Goal: Task Accomplishment & Management: Manage account settings

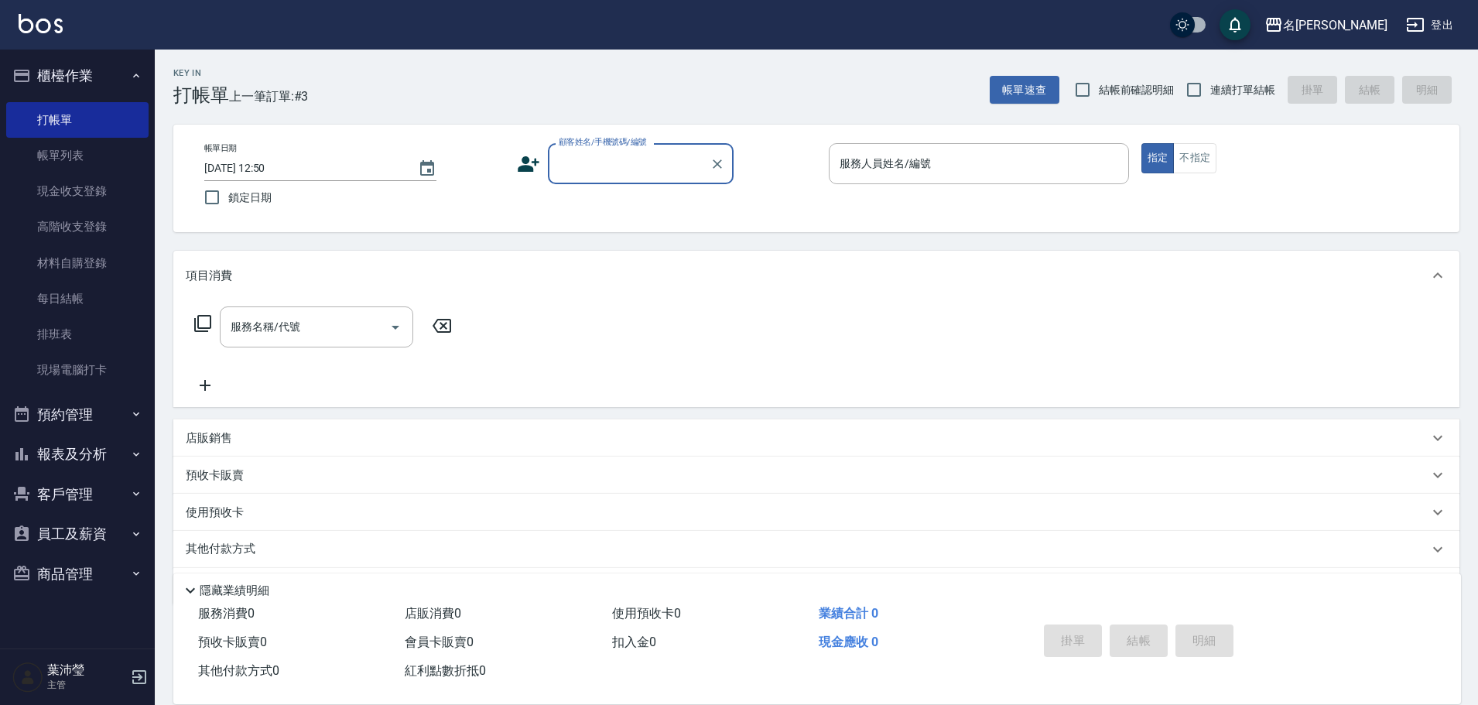
click at [651, 180] on div "顧客姓名/手機號碼/編號" at bounding box center [641, 163] width 186 height 41
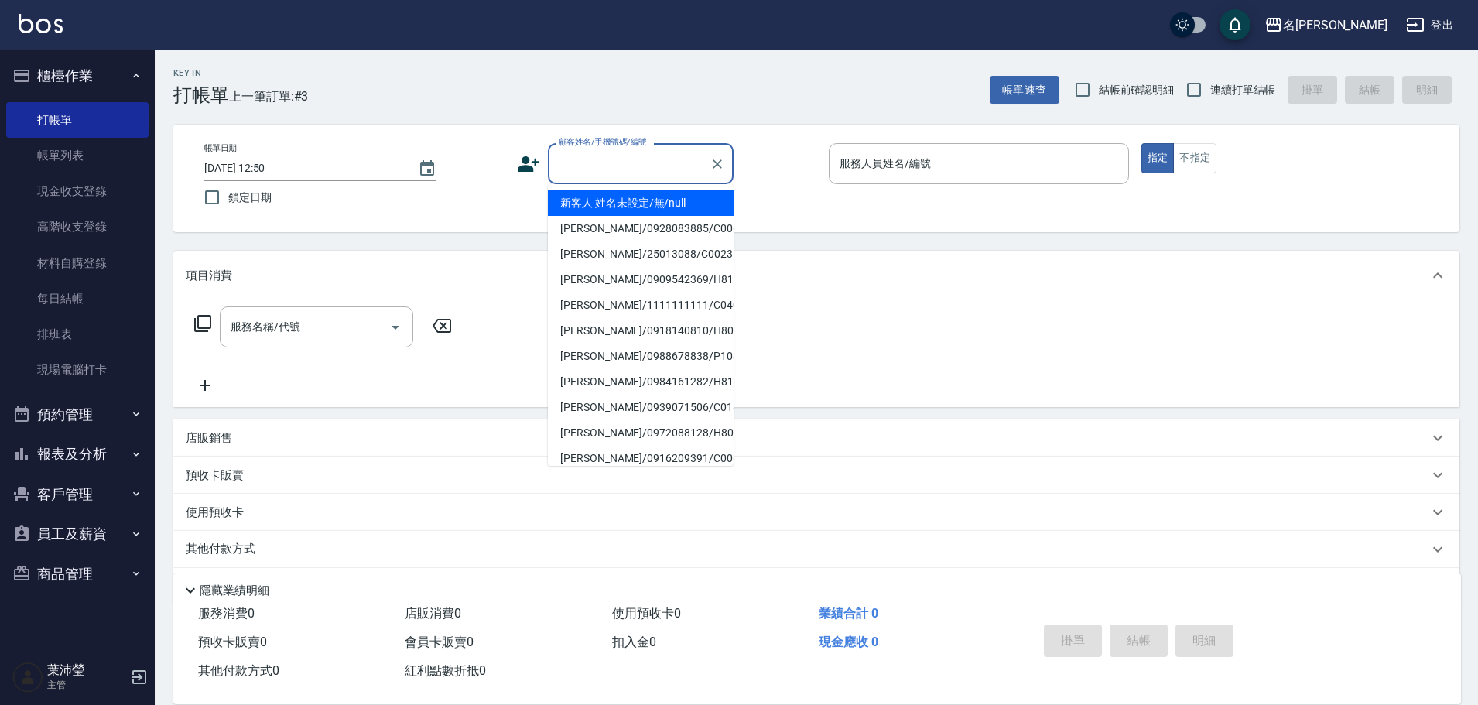
click at [652, 195] on li "新客人 姓名未設定/無/null" at bounding box center [641, 203] width 186 height 26
type input "新客人 姓名未設定/無/null"
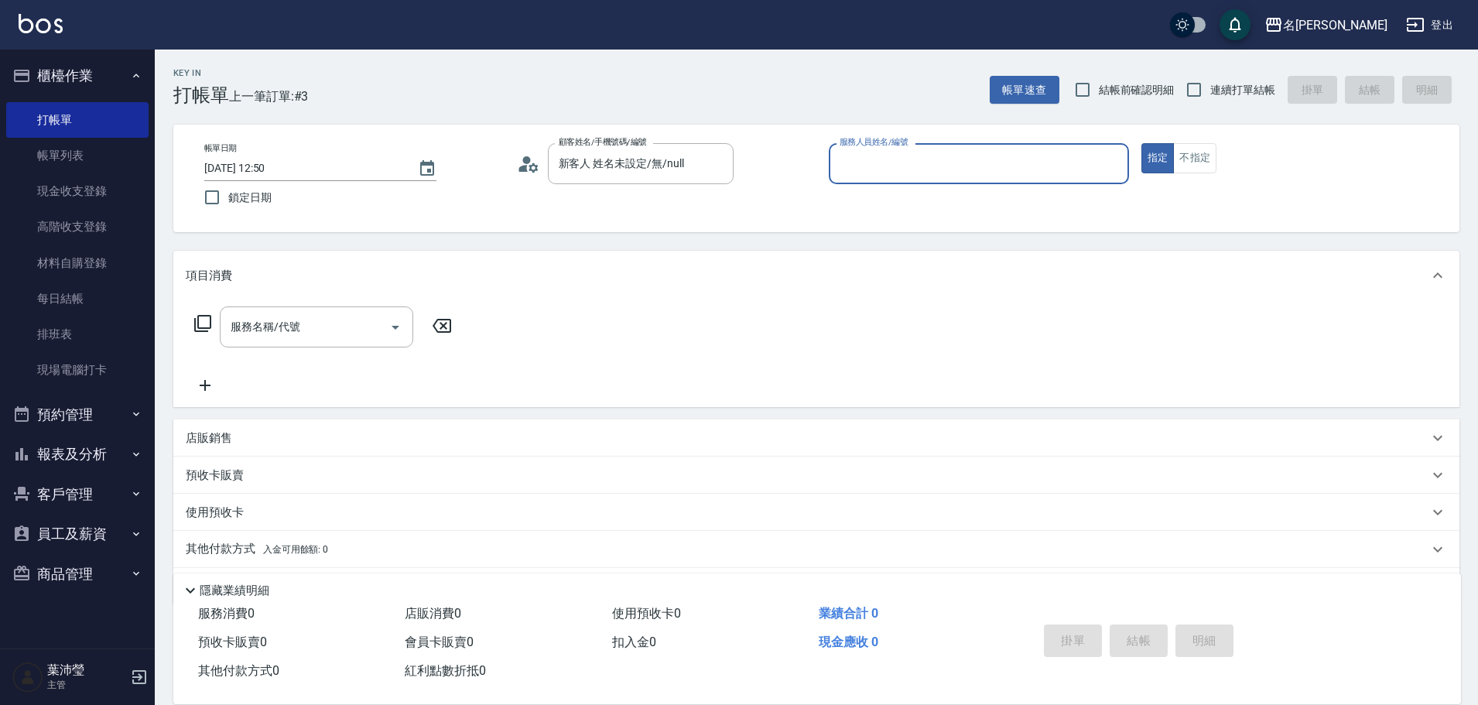
click at [1219, 158] on div "指定 不指定" at bounding box center [1291, 158] width 300 height 30
click at [1212, 166] on button "不指定" at bounding box center [1194, 158] width 43 height 30
click at [1122, 166] on div "服務人員姓名/編號" at bounding box center [979, 163] width 300 height 41
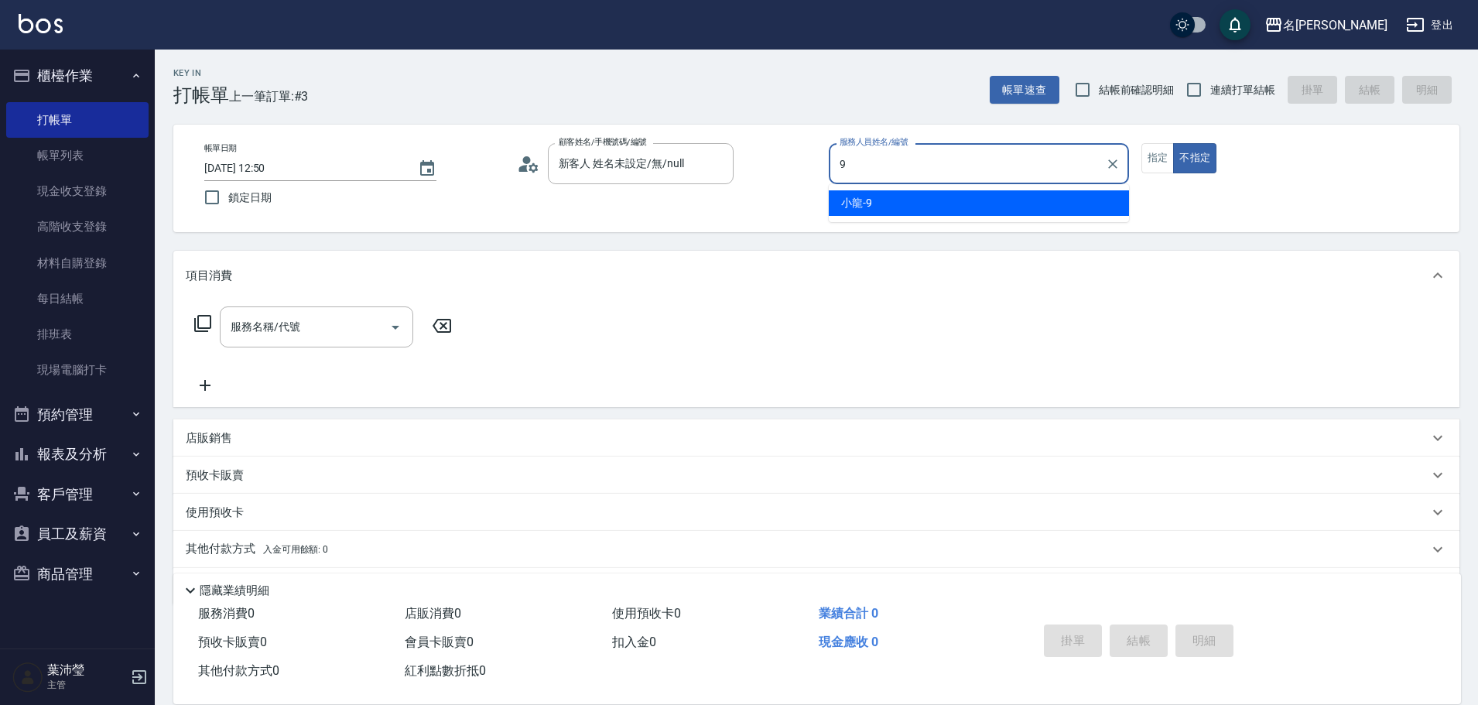
type input "小龍-9"
type button "false"
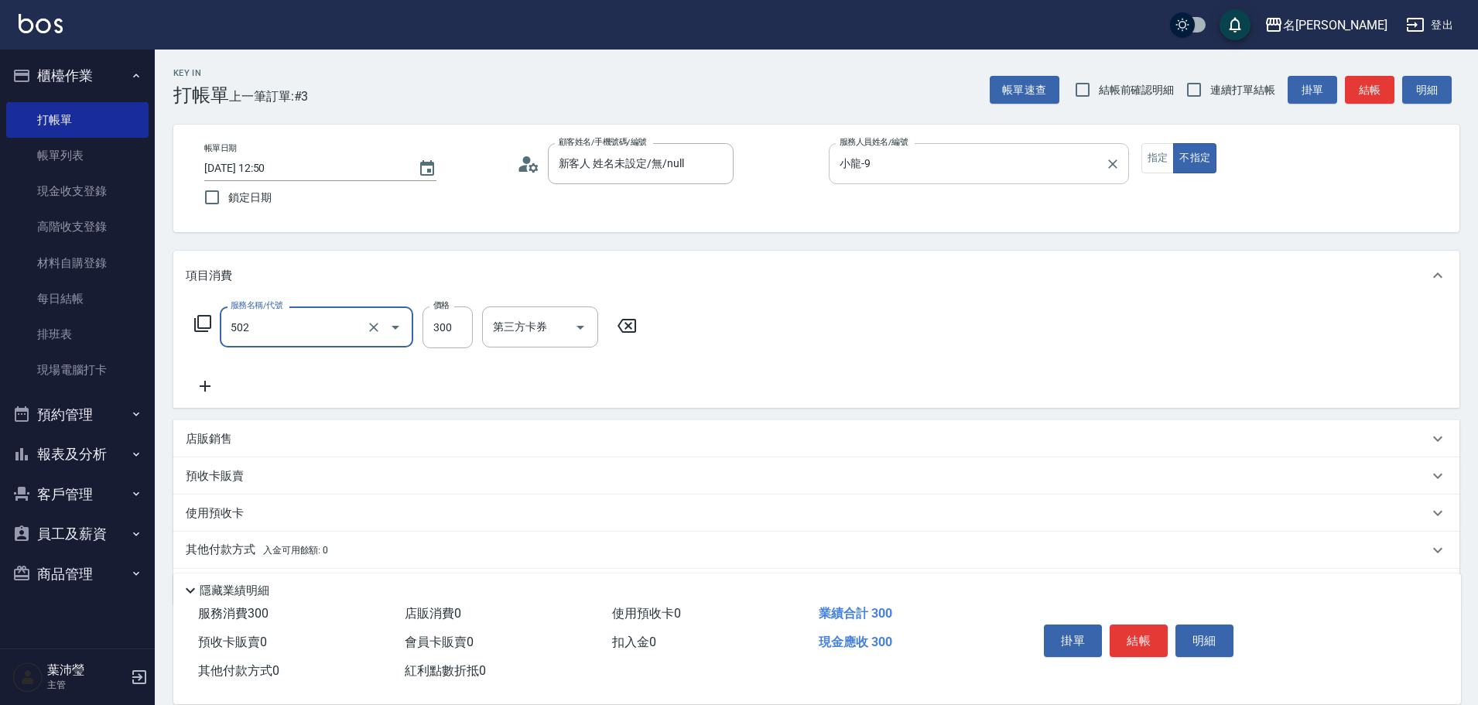
type input "洗髮(502)"
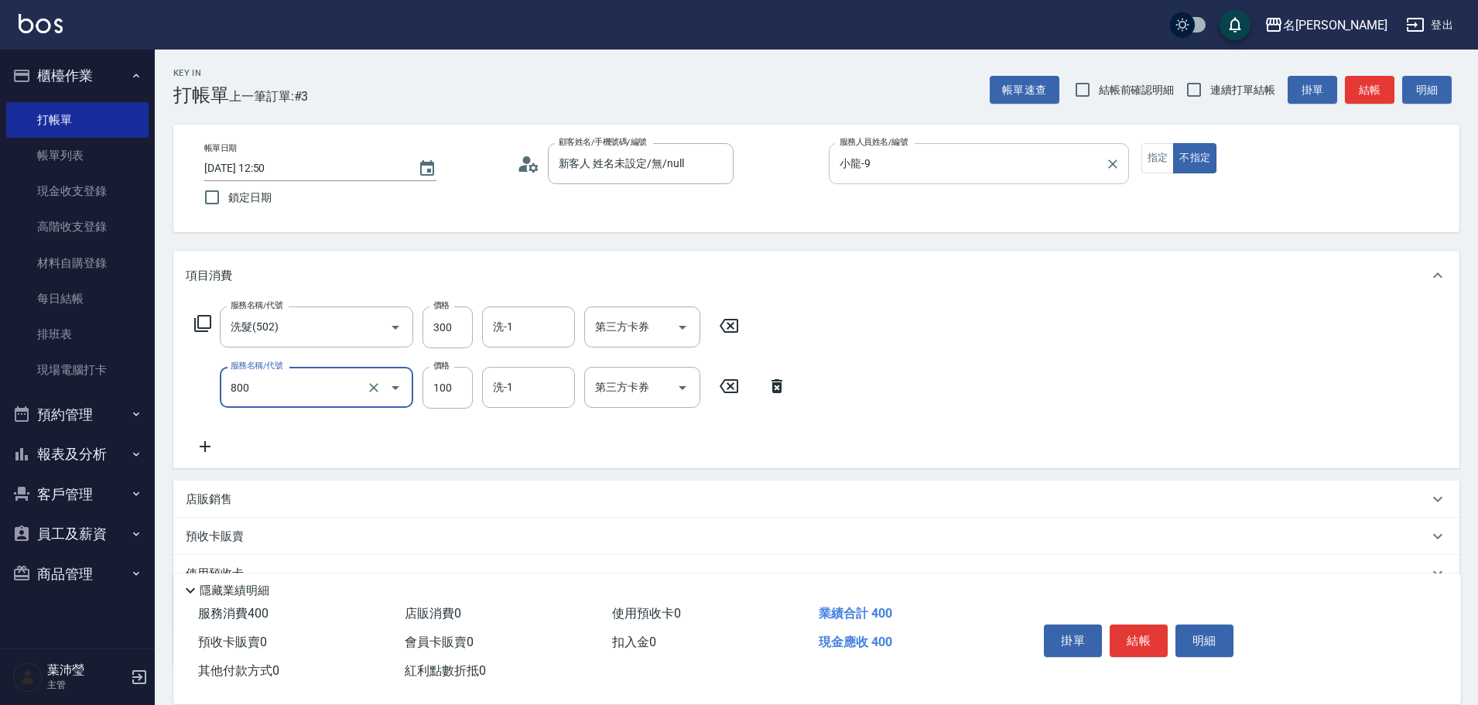
type input "快速修護(800)"
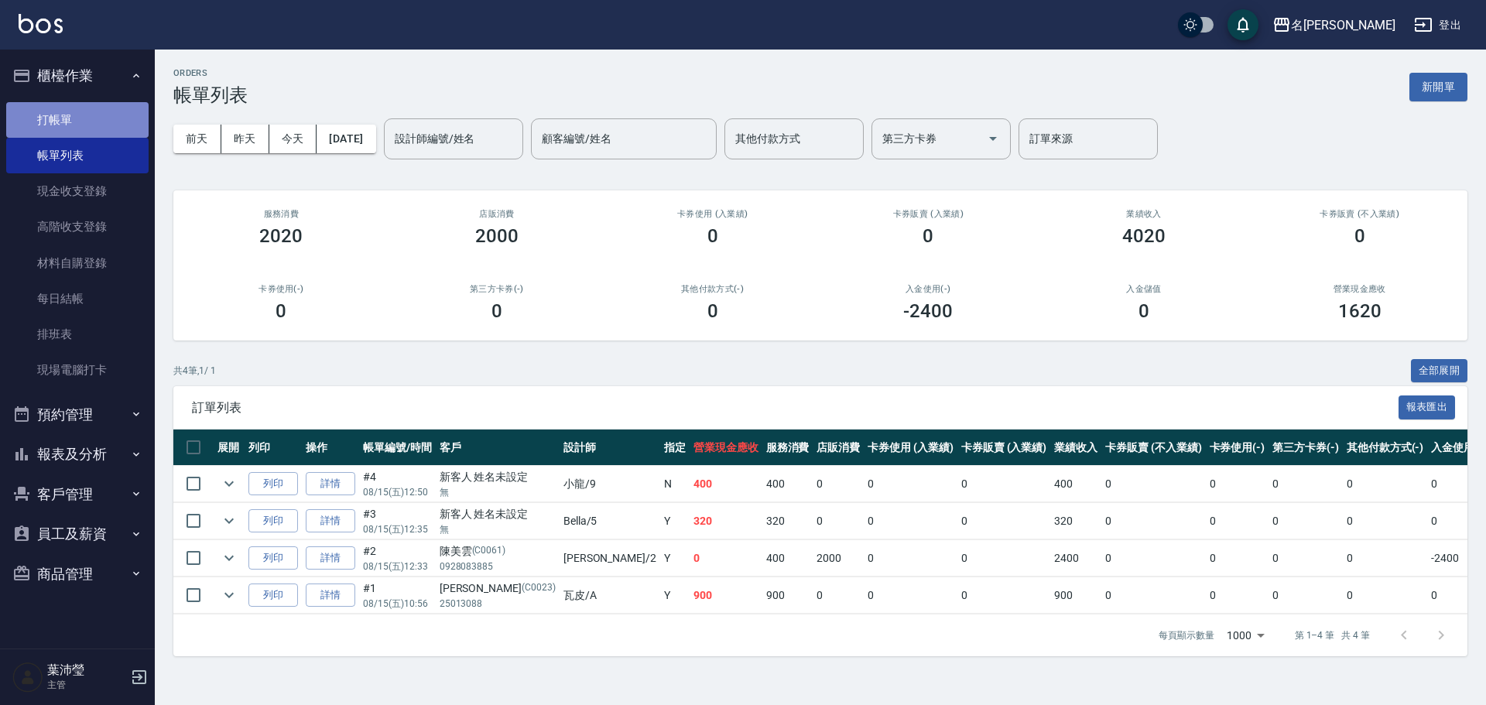
click at [58, 119] on link "打帳單" at bounding box center [77, 120] width 142 height 36
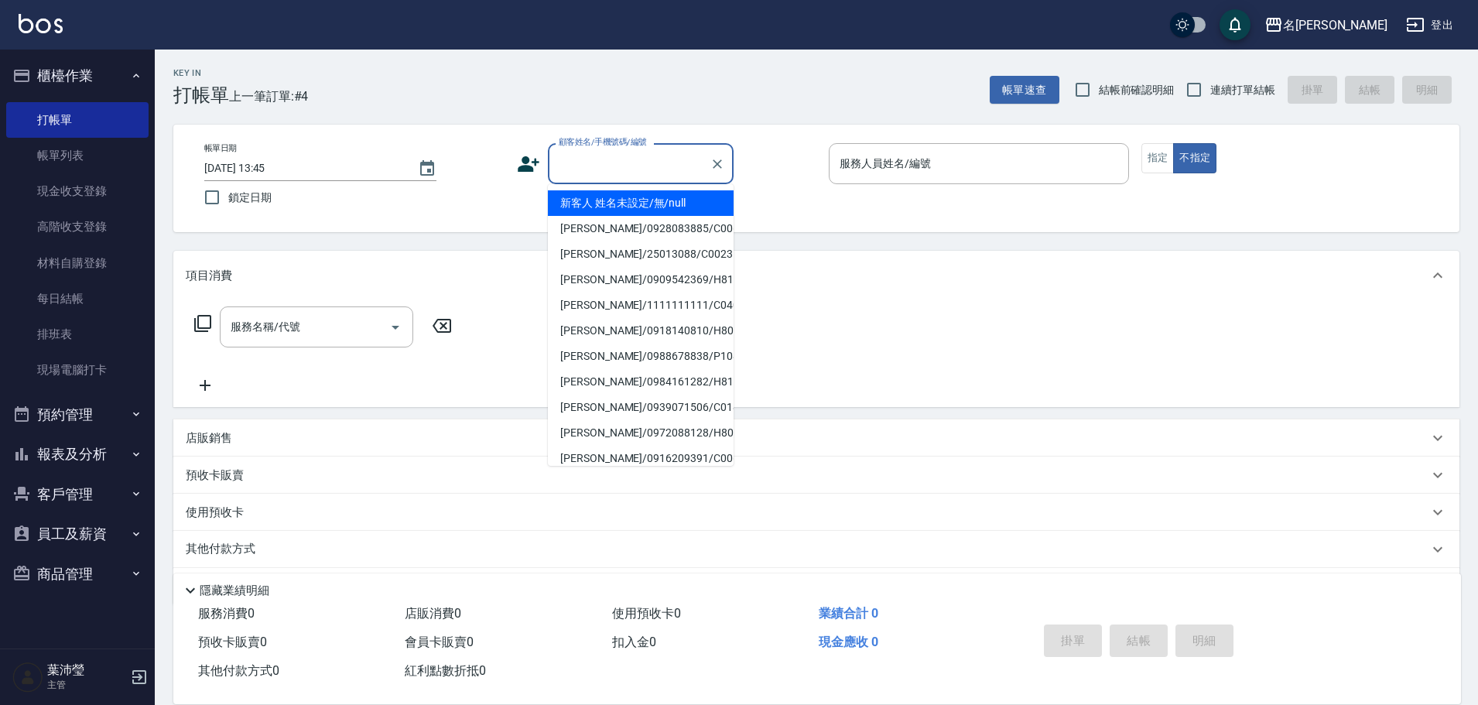
click at [604, 166] on input "顧客姓名/手機號碼/編號" at bounding box center [629, 163] width 149 height 27
click at [646, 264] on li "[PERSON_NAME]/0955779416/2395" at bounding box center [641, 254] width 186 height 26
type input "[PERSON_NAME]/0955779416/2395"
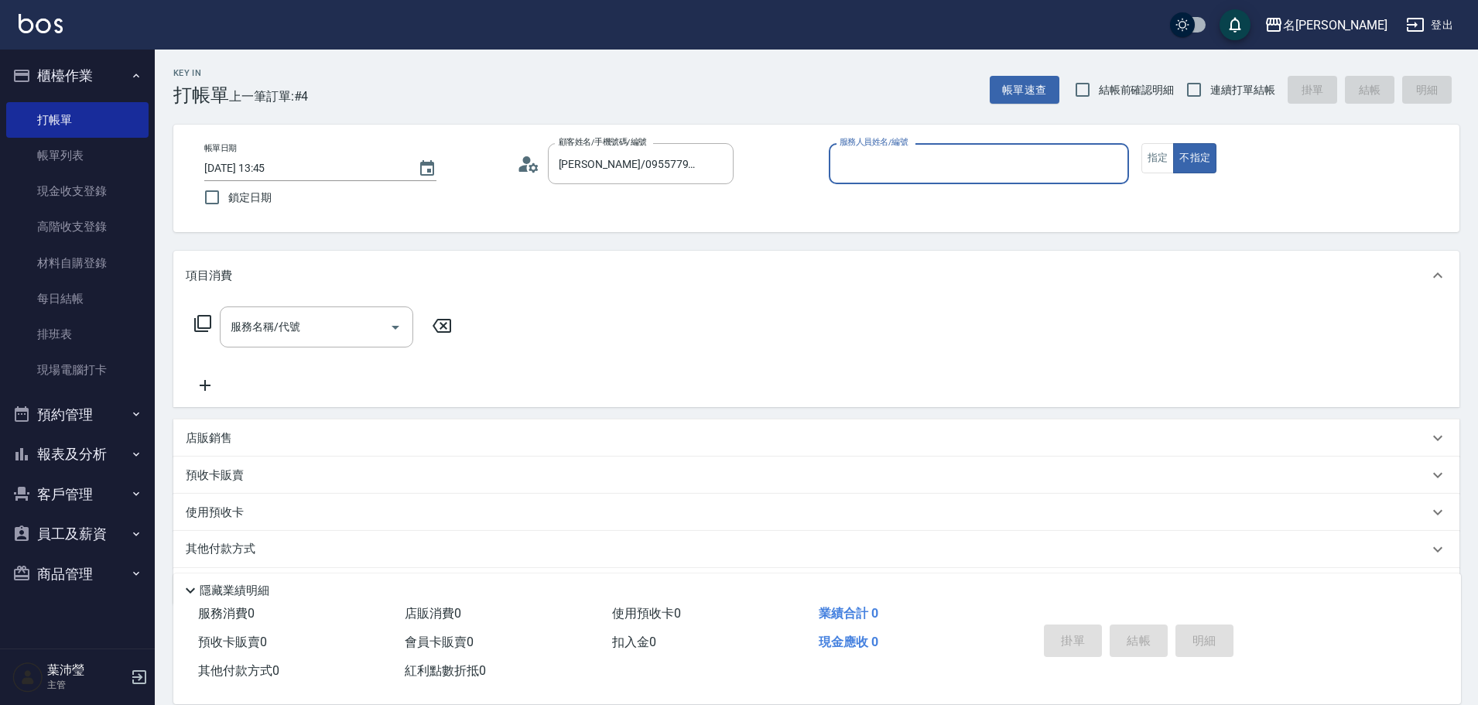
type input "敏卉-2"
click at [1161, 167] on button "指定" at bounding box center [1157, 158] width 33 height 30
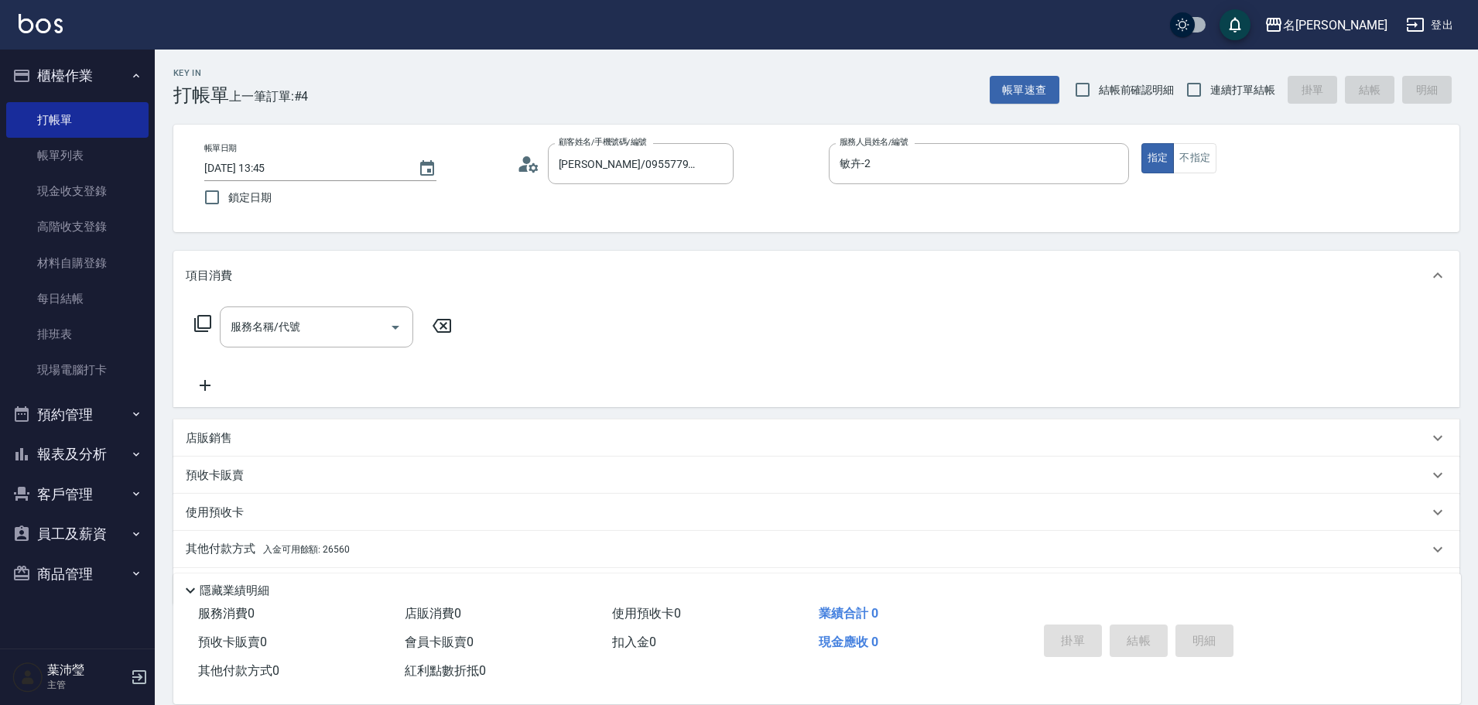
click at [204, 323] on icon at bounding box center [202, 323] width 19 height 19
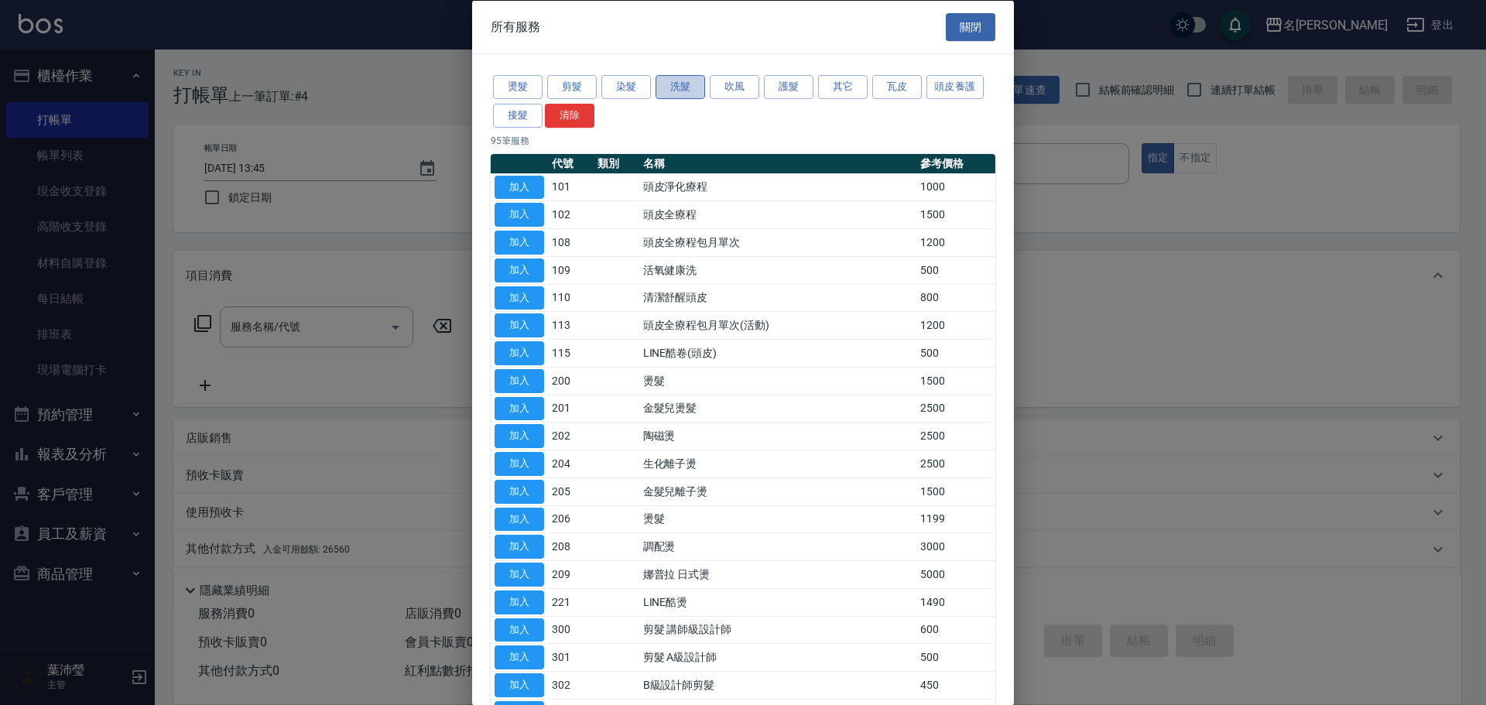
click at [670, 87] on button "洗髮" at bounding box center [680, 87] width 50 height 24
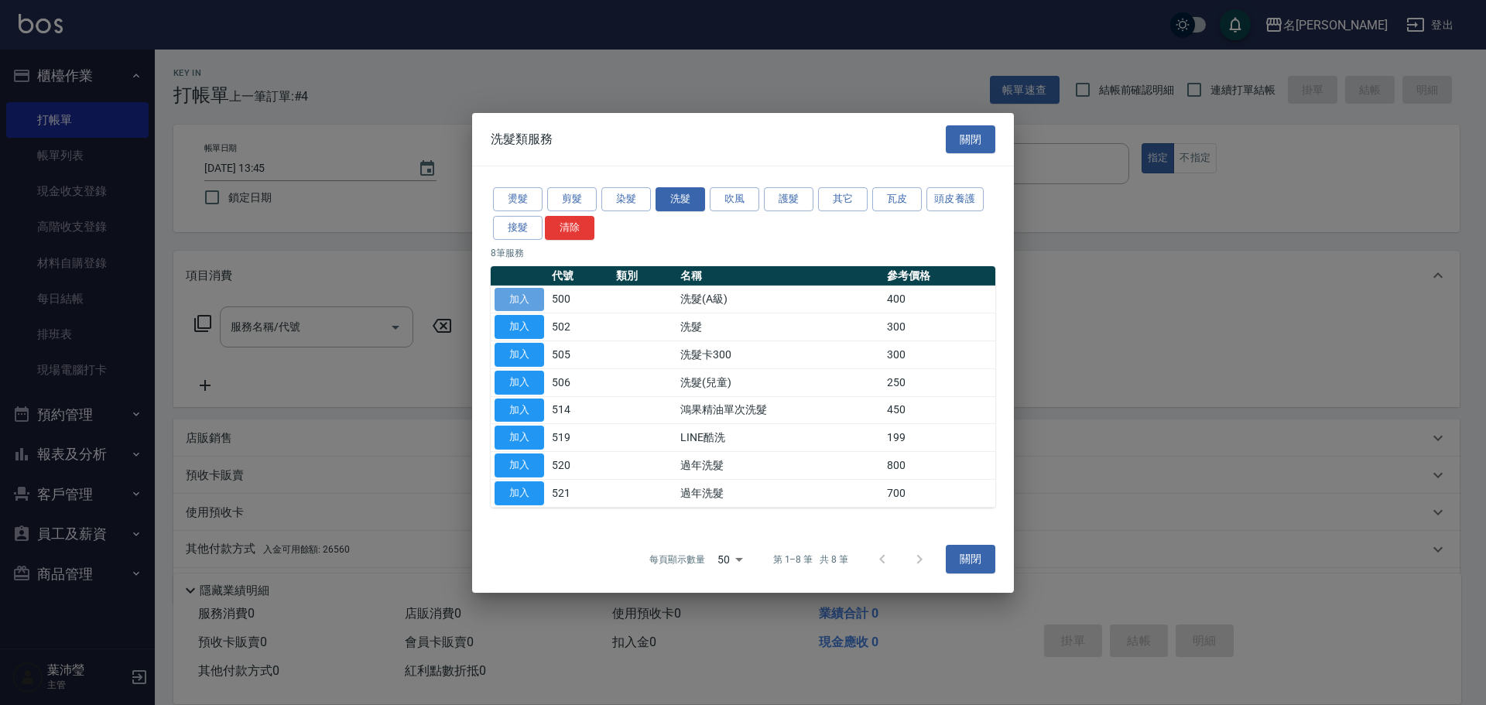
click at [509, 296] on button "加入" at bounding box center [520, 299] width 50 height 24
type input "洗髮(A級)(500)"
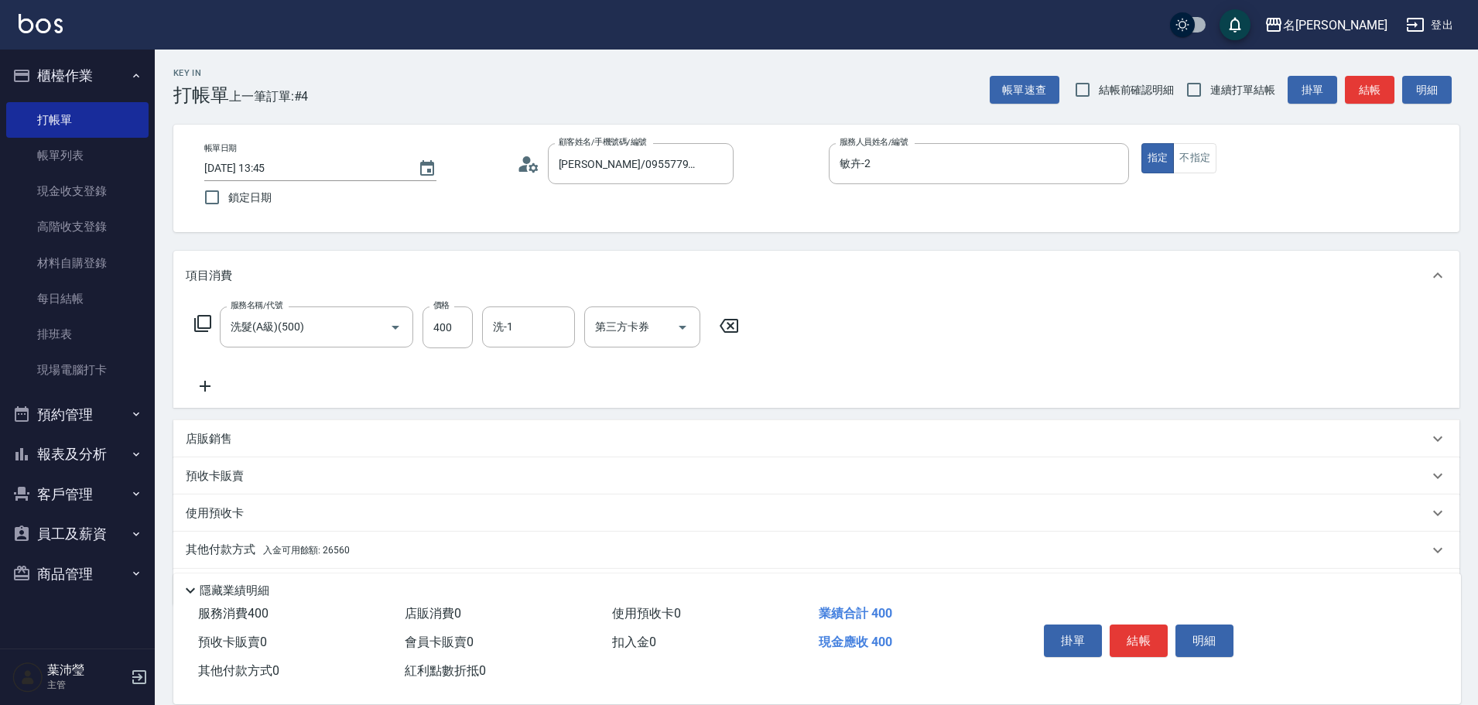
click at [221, 546] on p "其他付款方式 入金可用餘額: 26560" at bounding box center [268, 550] width 164 height 17
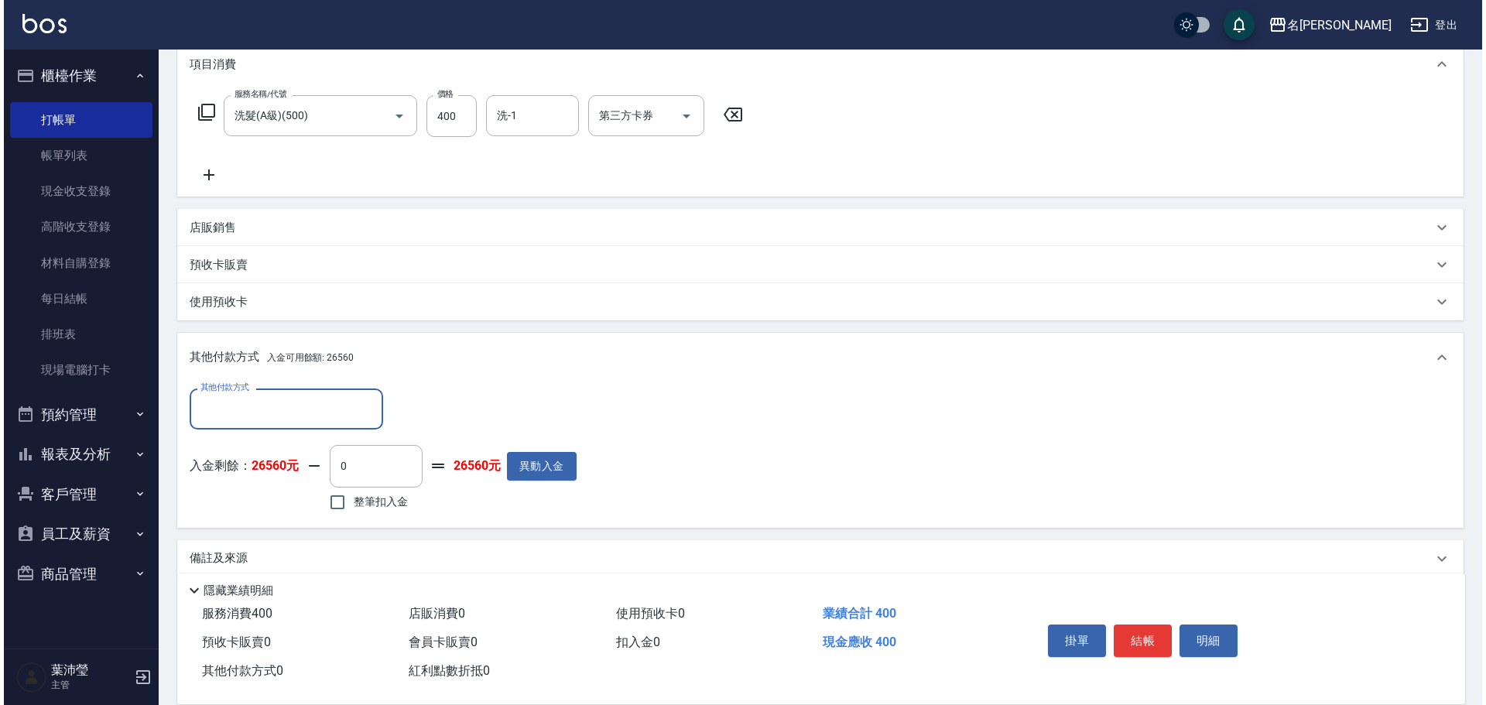
scroll to position [232, 0]
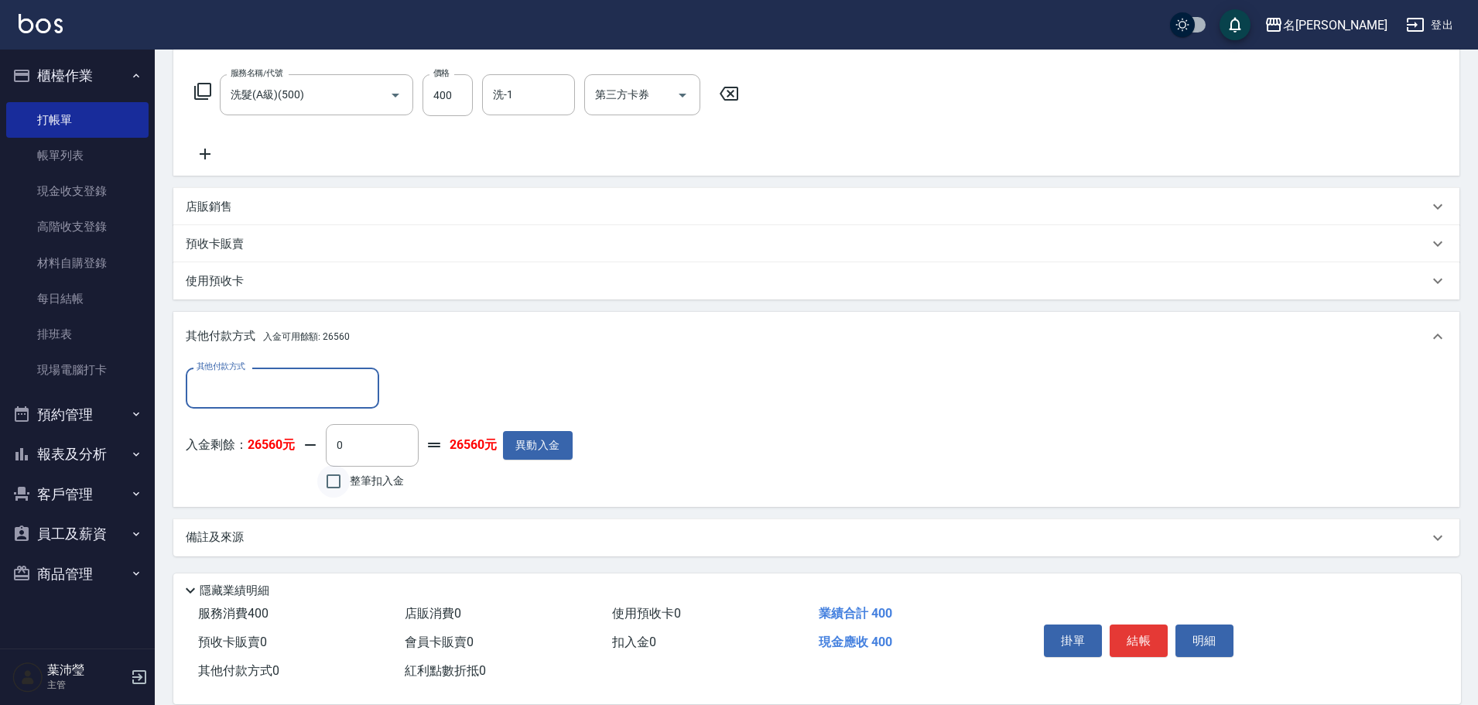
click at [335, 483] on input "整筆扣入金" at bounding box center [333, 481] width 33 height 33
checkbox input "true"
type input "400"
drag, startPoint x: 1200, startPoint y: 637, endPoint x: 1115, endPoint y: 611, distance: 88.4
click at [1200, 636] on button "明細" at bounding box center [1205, 641] width 58 height 33
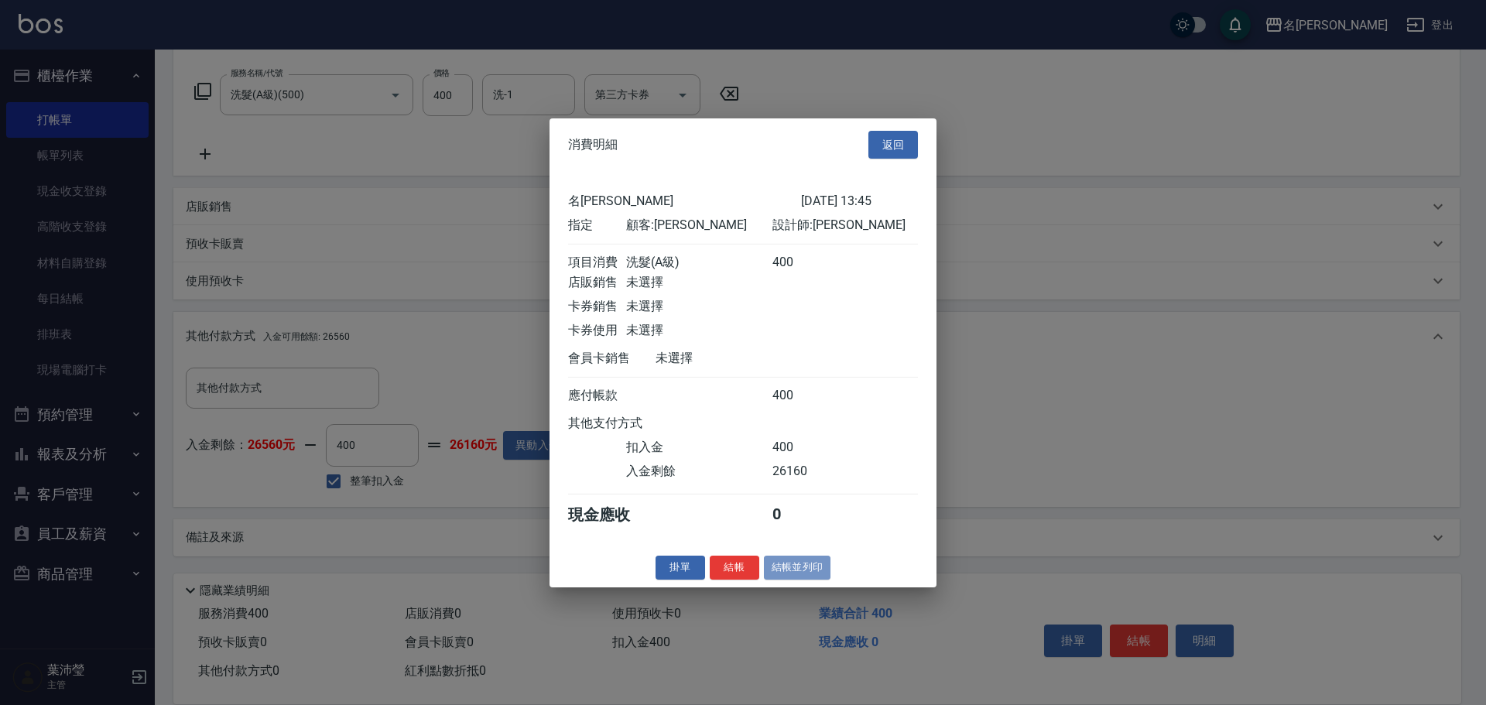
drag, startPoint x: 793, startPoint y: 575, endPoint x: 775, endPoint y: 563, distance: 21.9
click at [792, 574] on button "結帳並列印" at bounding box center [797, 568] width 67 height 24
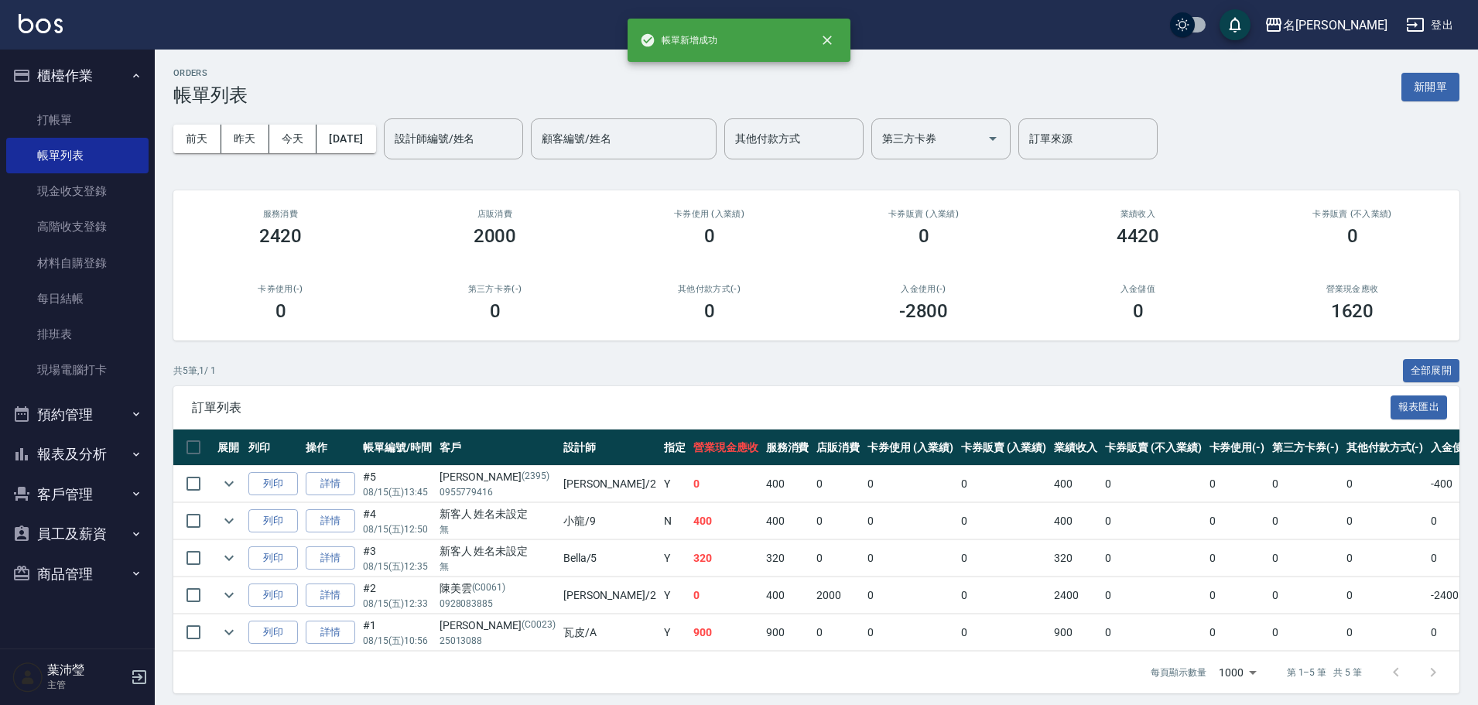
drag, startPoint x: 457, startPoint y: 118, endPoint x: 455, endPoint y: 134, distance: 15.7
click at [455, 134] on div "設計師編號/姓名" at bounding box center [453, 138] width 139 height 41
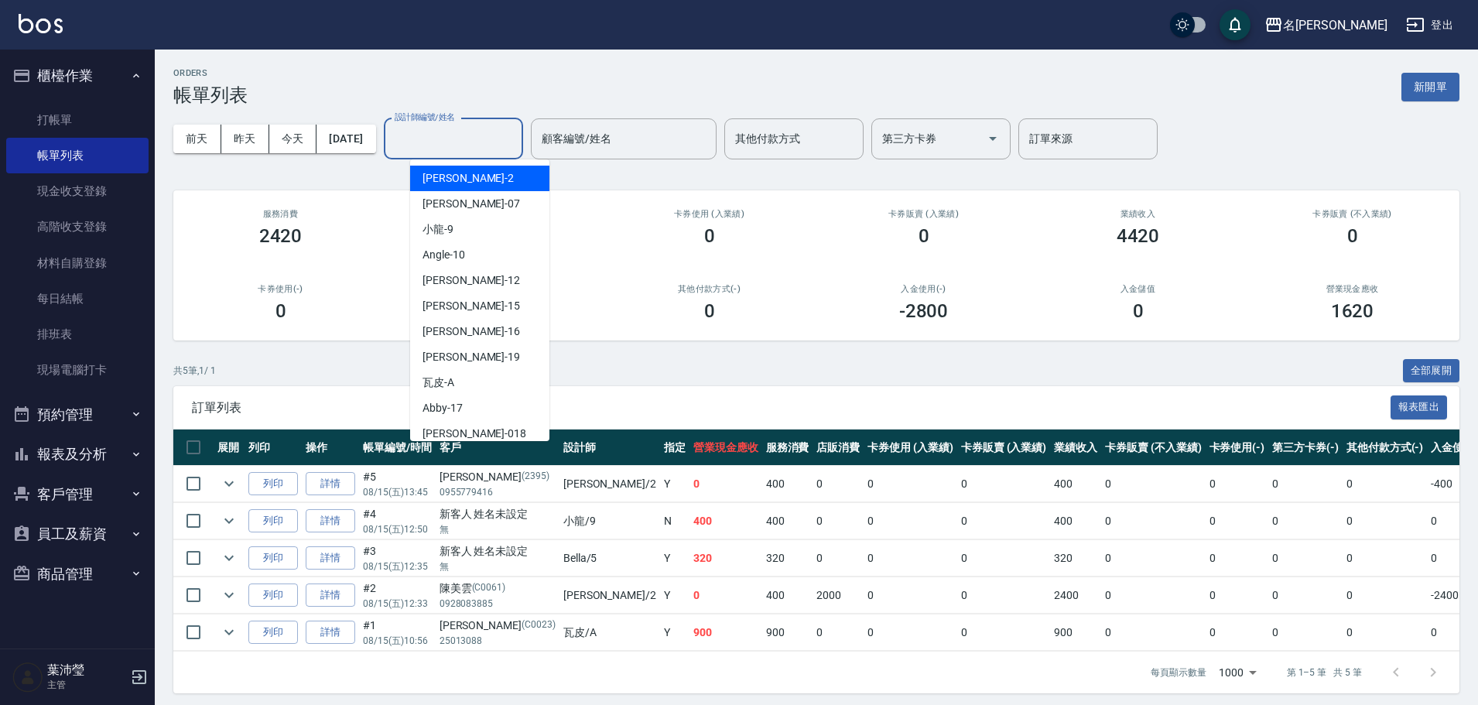
click at [466, 177] on div "敏卉 -2" at bounding box center [479, 179] width 139 height 26
type input "敏卉-2"
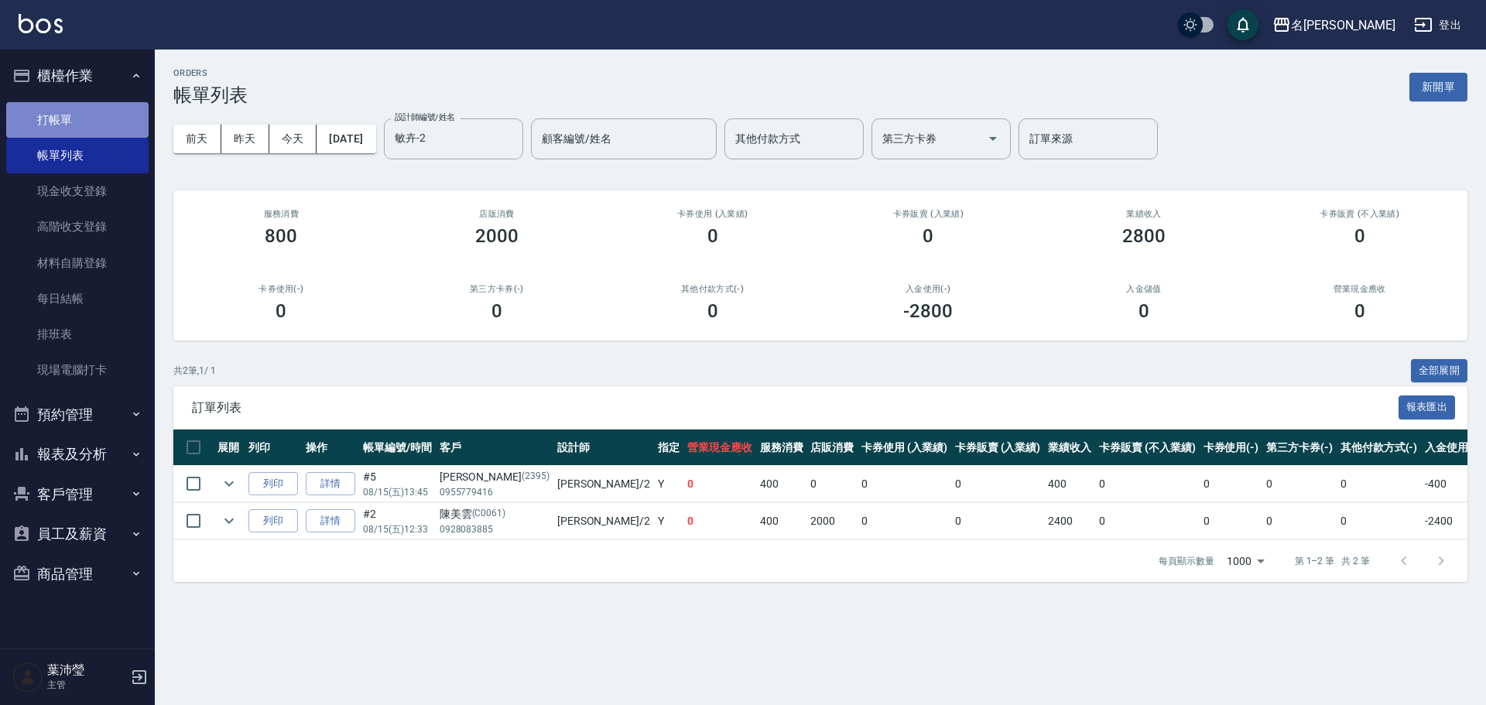
click at [94, 111] on link "打帳單" at bounding box center [77, 120] width 142 height 36
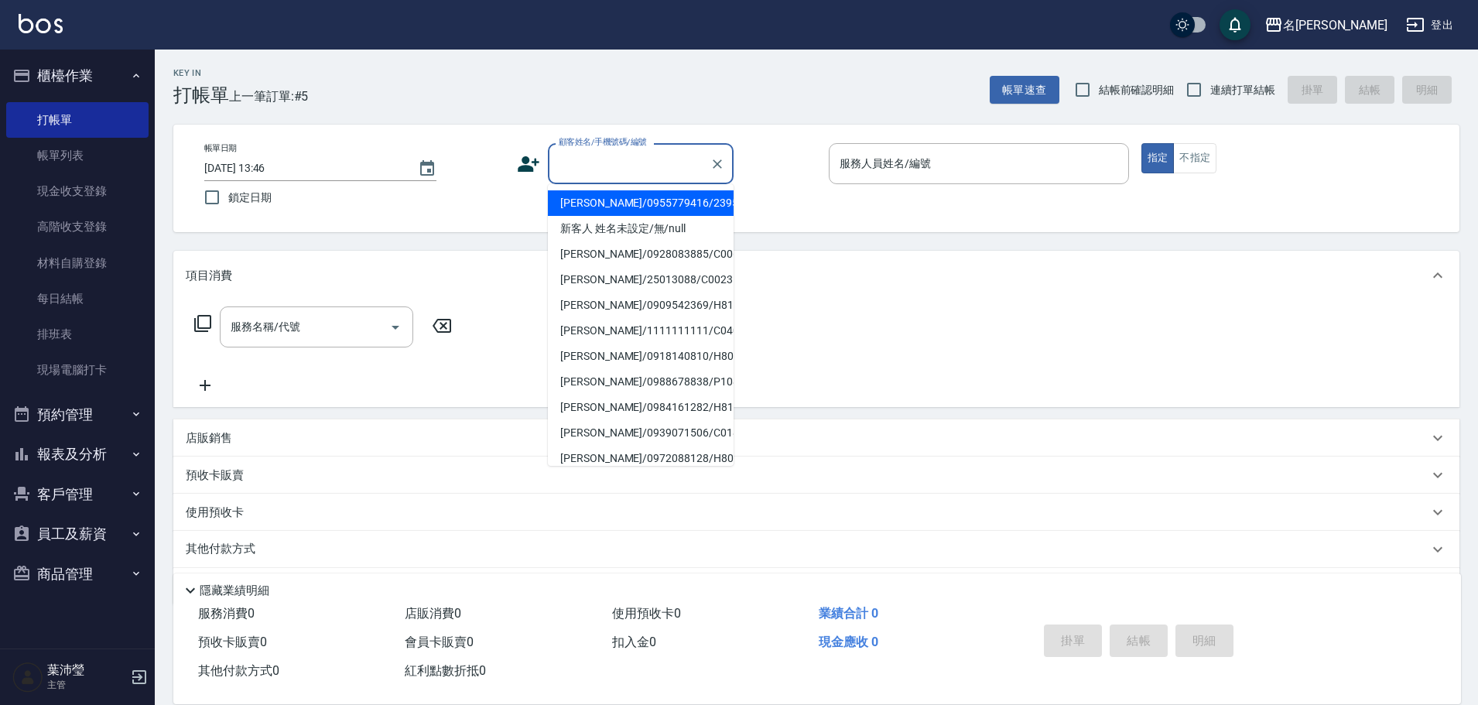
click at [593, 168] on input "顧客姓名/手機號碼/編號" at bounding box center [629, 163] width 149 height 27
click at [614, 200] on li "[PERSON_NAME]/0933471505/C0336" at bounding box center [641, 203] width 186 height 26
type input "[PERSON_NAME]/0933471505/C0336"
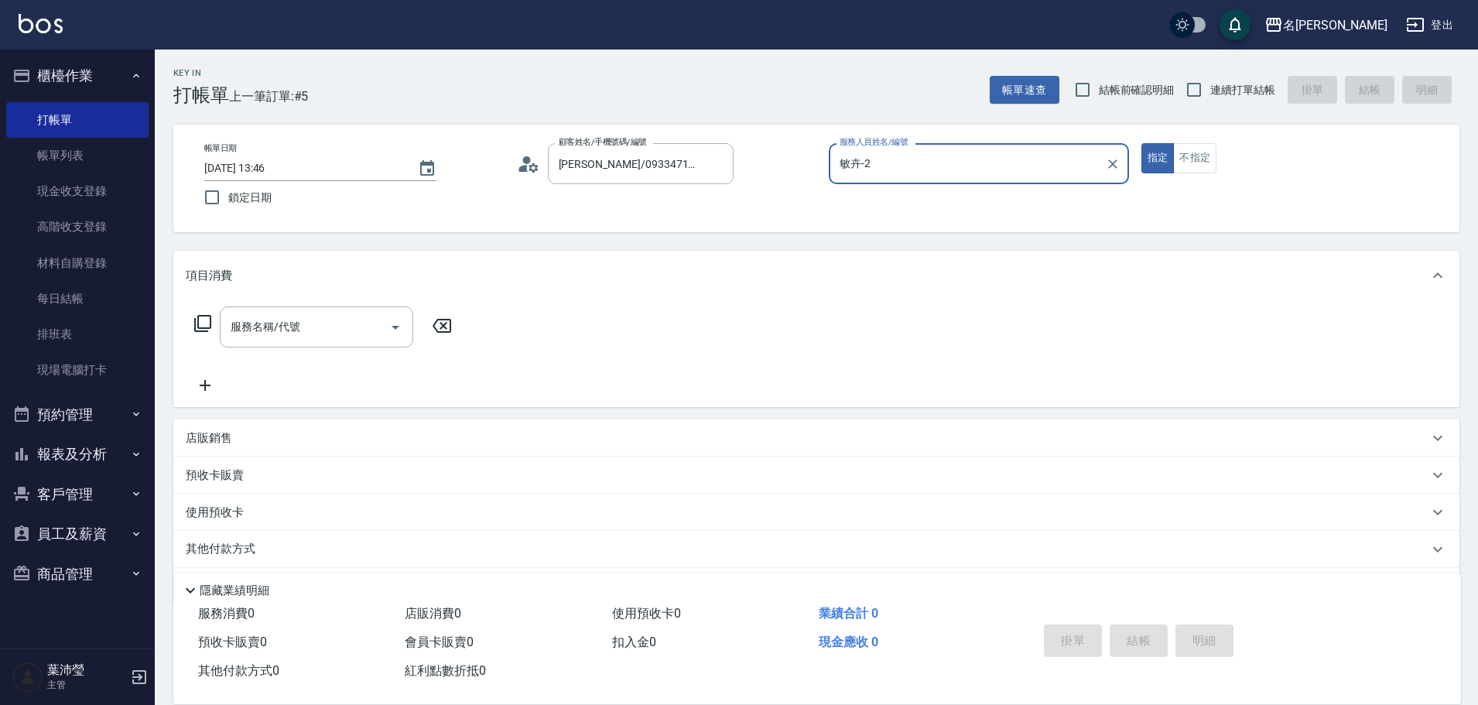
type input "敏卉-2"
click at [201, 322] on icon at bounding box center [202, 323] width 19 height 19
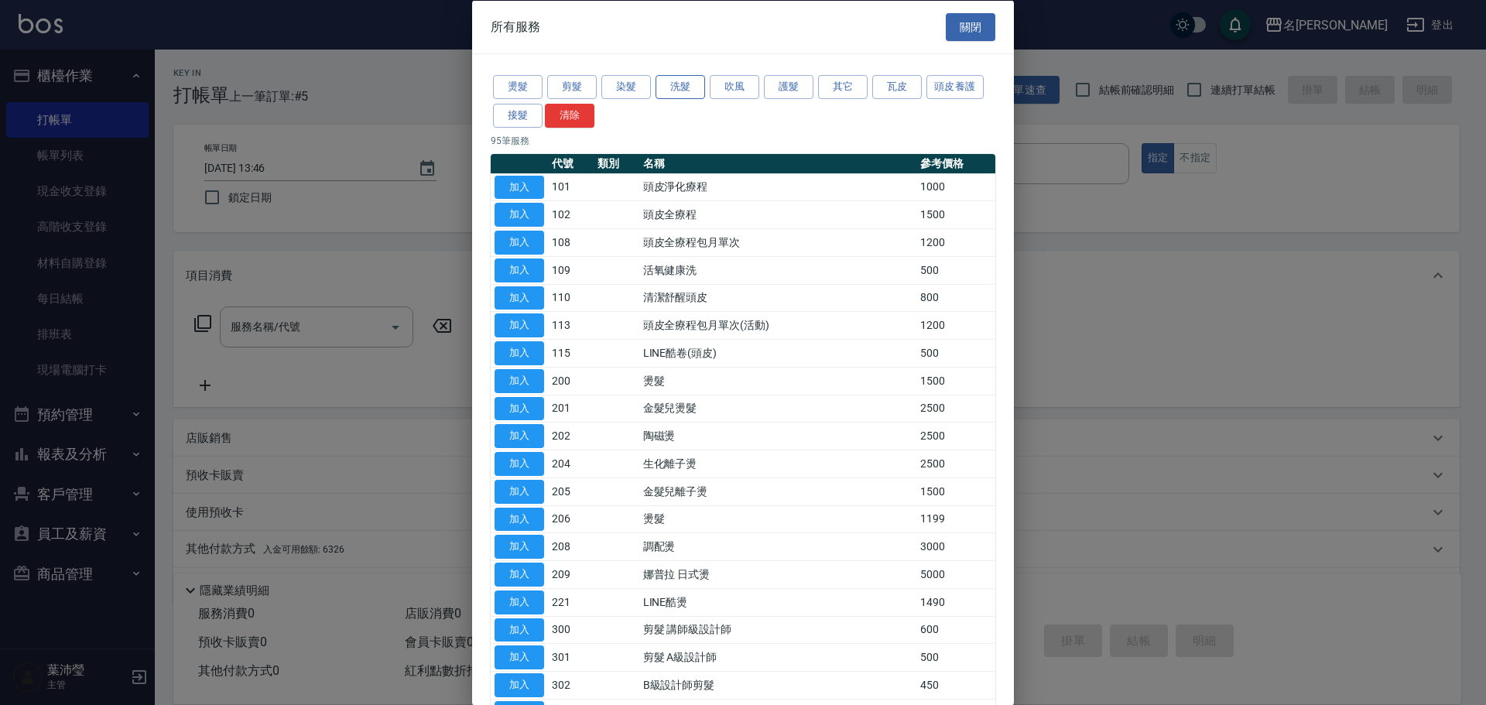
click at [669, 91] on button "洗髮" at bounding box center [680, 87] width 50 height 24
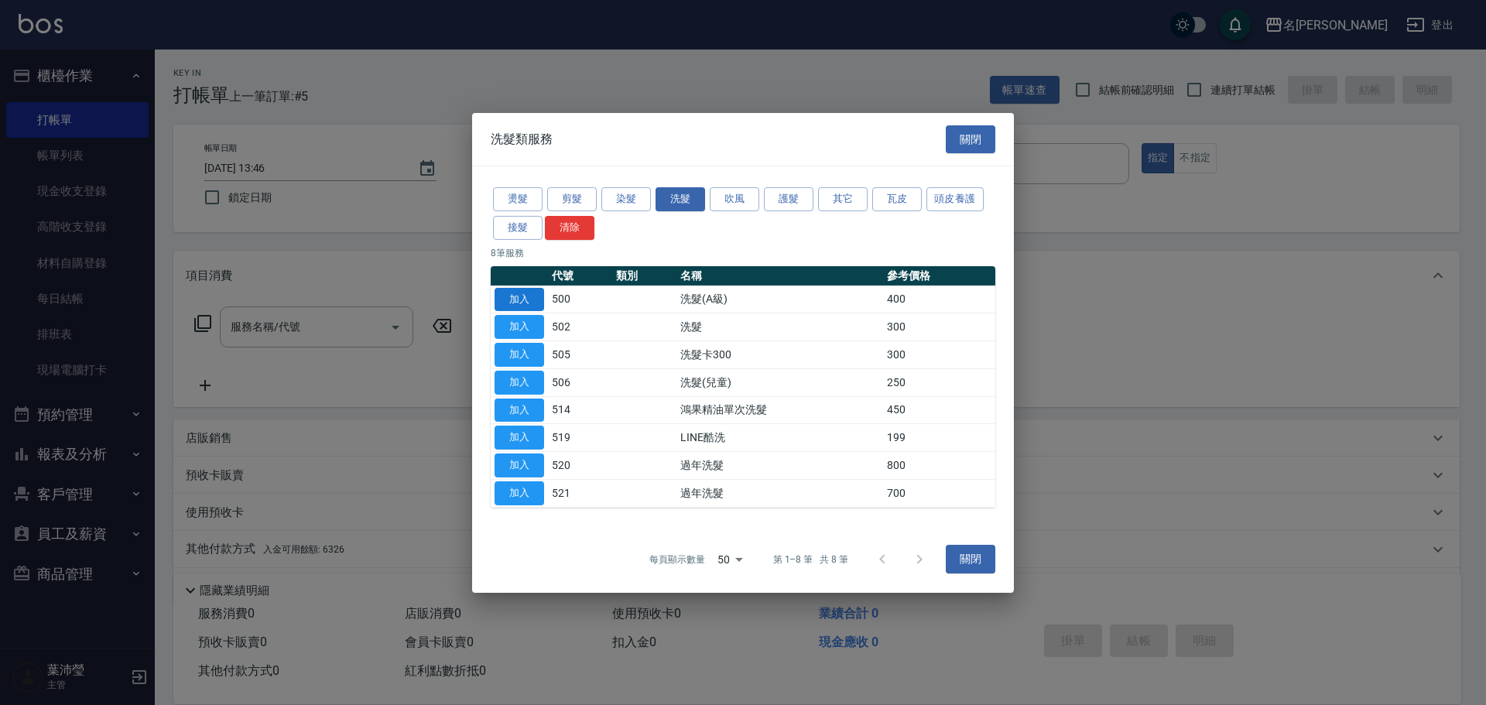
click at [510, 296] on button "加入" at bounding box center [520, 299] width 50 height 24
type input "洗髮(A級)(500)"
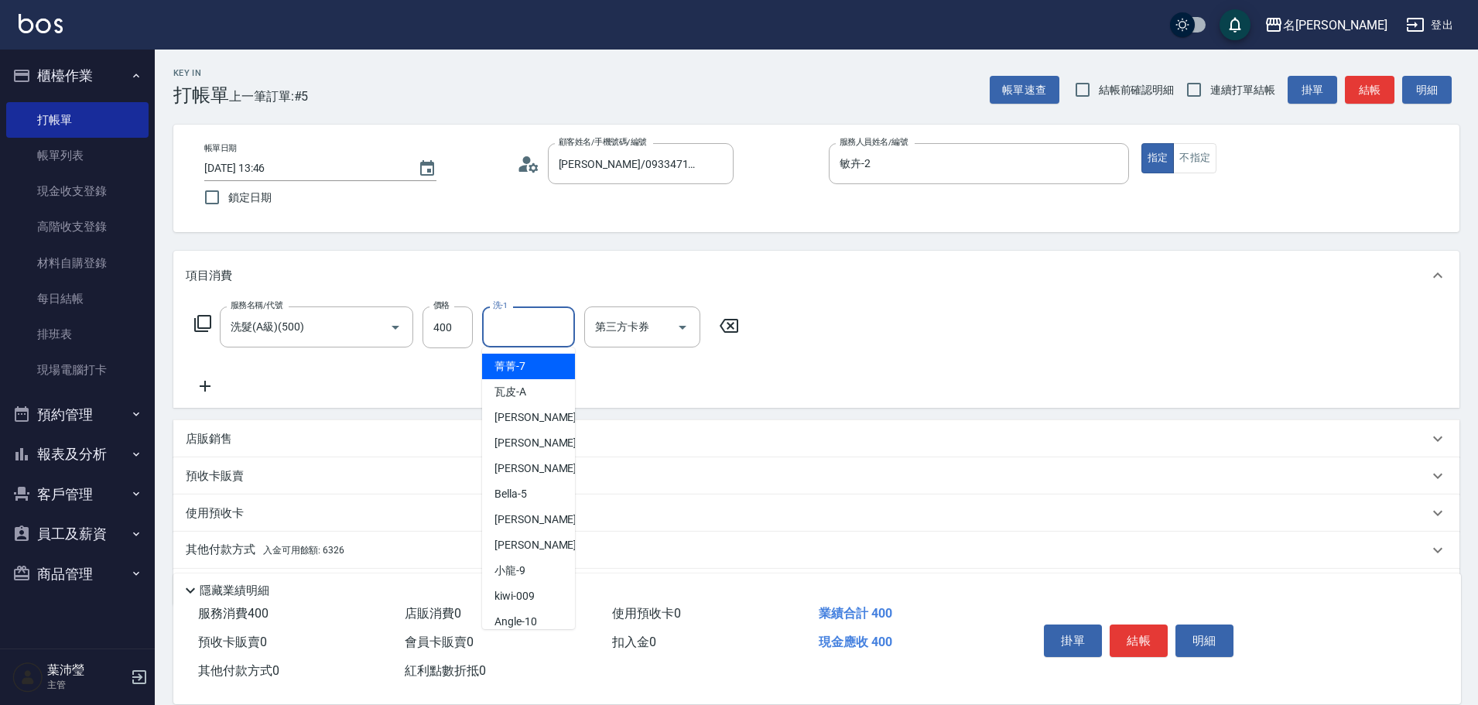
click at [499, 331] on input "洗-1" at bounding box center [528, 326] width 79 height 27
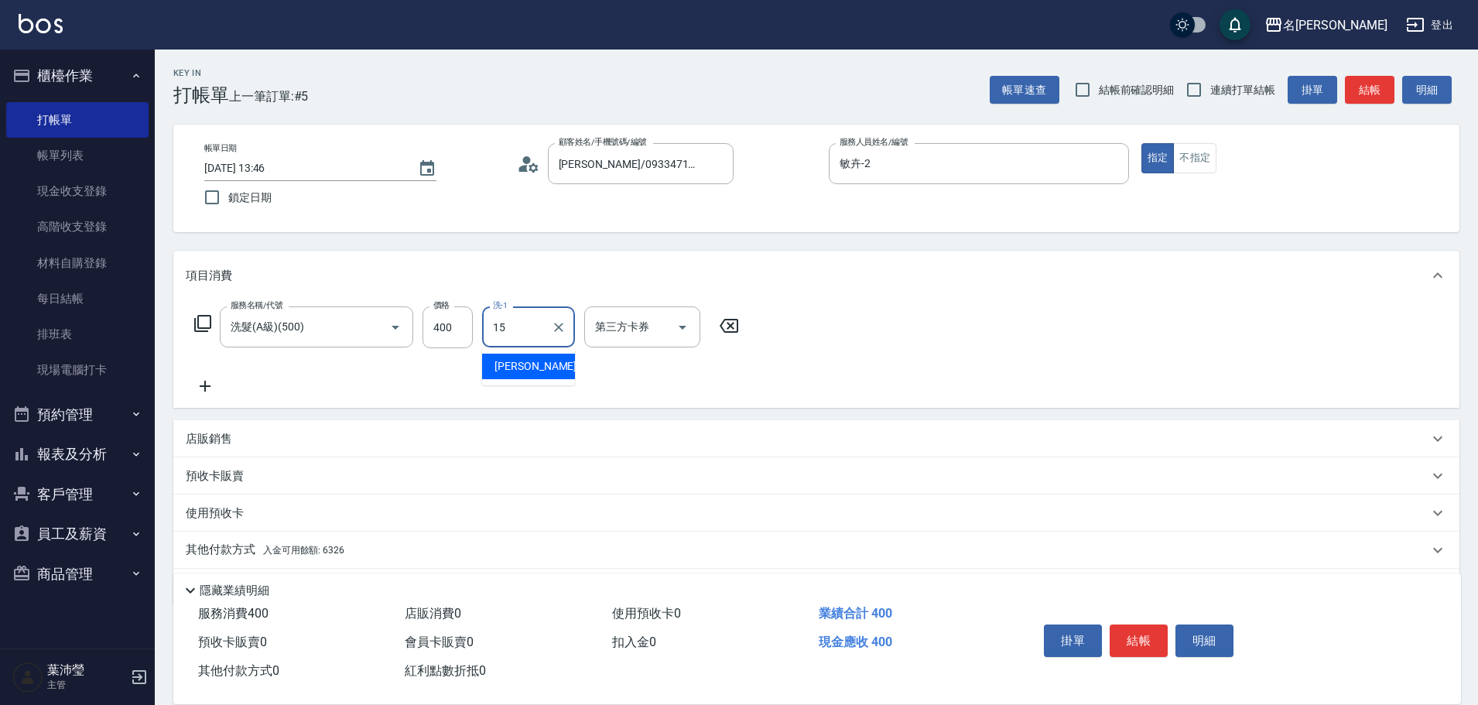
click at [510, 371] on span "慈均 -15" at bounding box center [544, 366] width 98 height 16
type input "慈均-15"
click at [207, 546] on p "其他付款方式 入金可用餘額: 6326" at bounding box center [265, 550] width 159 height 17
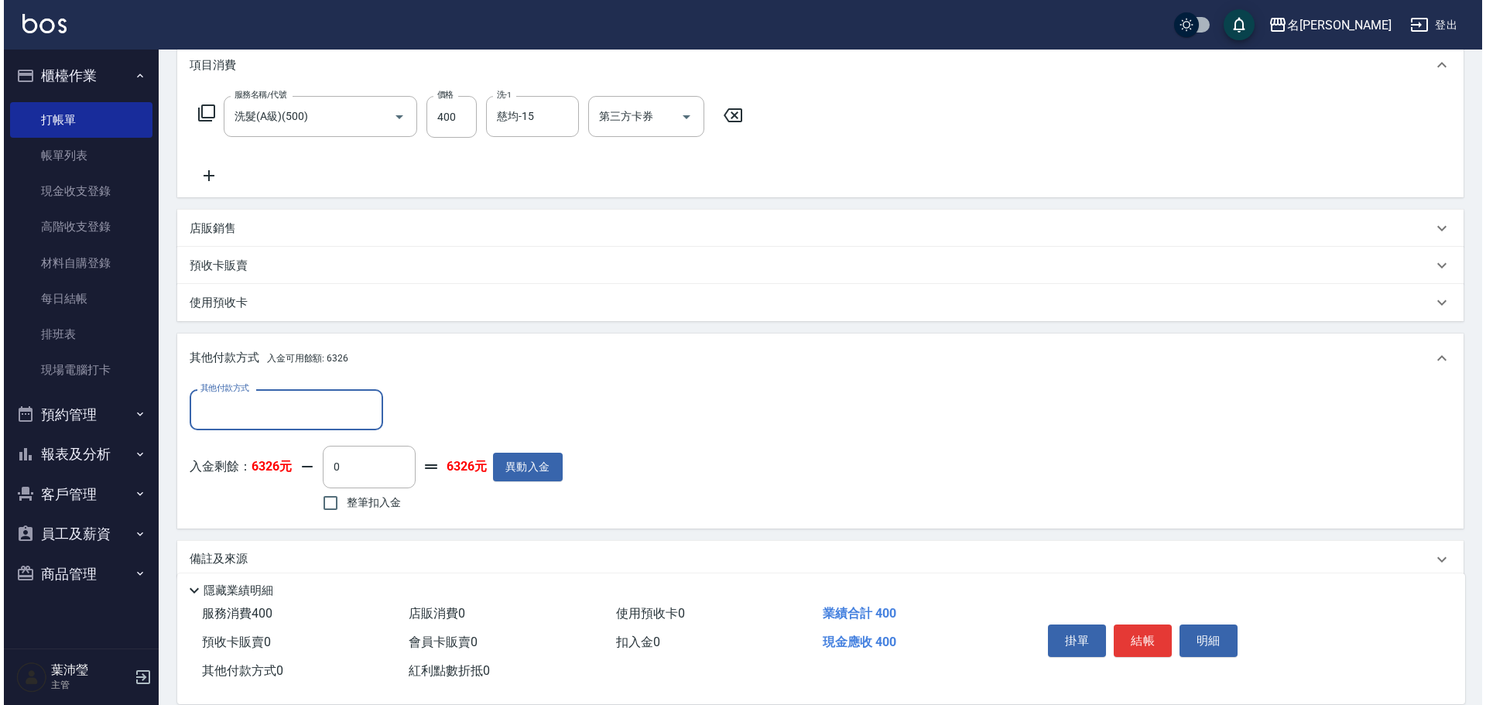
scroll to position [232, 0]
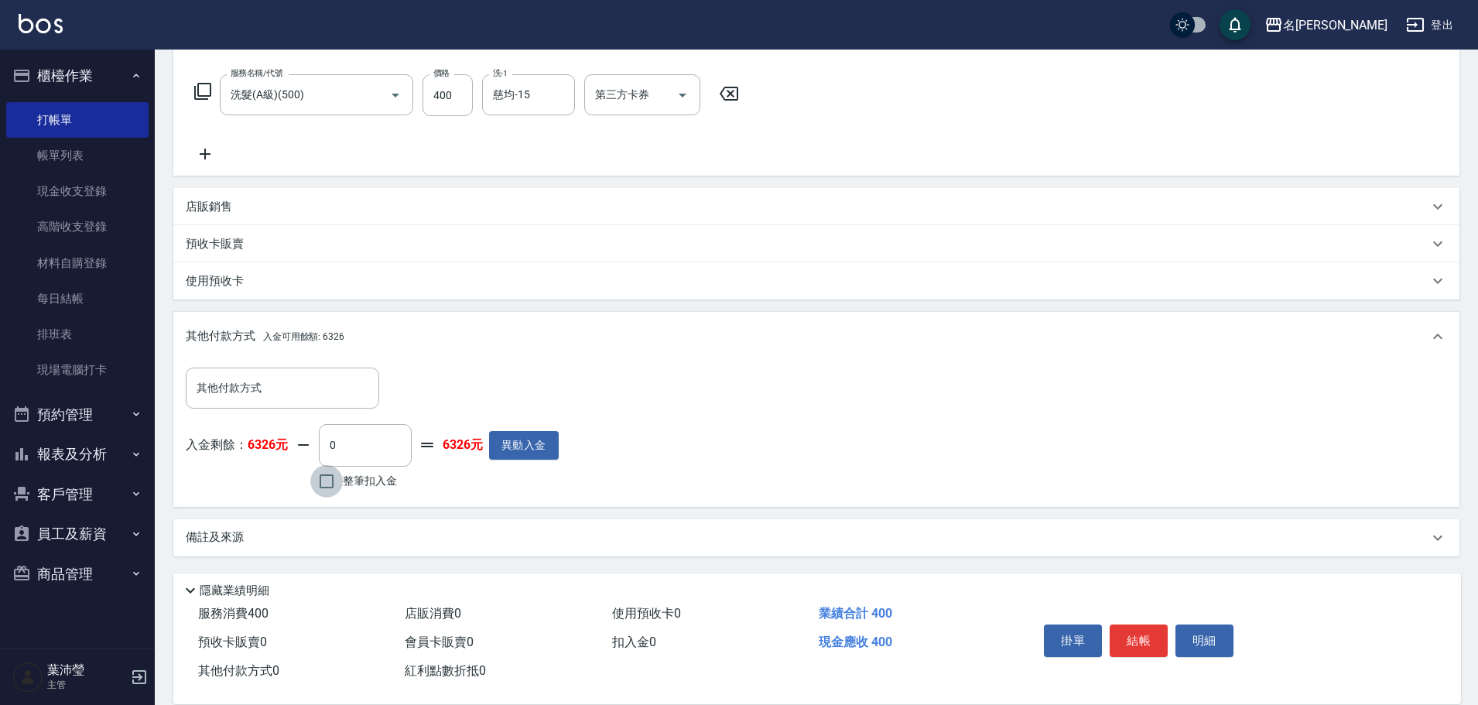
click at [325, 477] on input "整筆扣入金" at bounding box center [326, 481] width 33 height 33
checkbox input "true"
type input "400"
drag, startPoint x: 1219, startPoint y: 632, endPoint x: 1218, endPoint y: 619, distance: 13.2
click at [1218, 625] on button "明細" at bounding box center [1205, 641] width 58 height 33
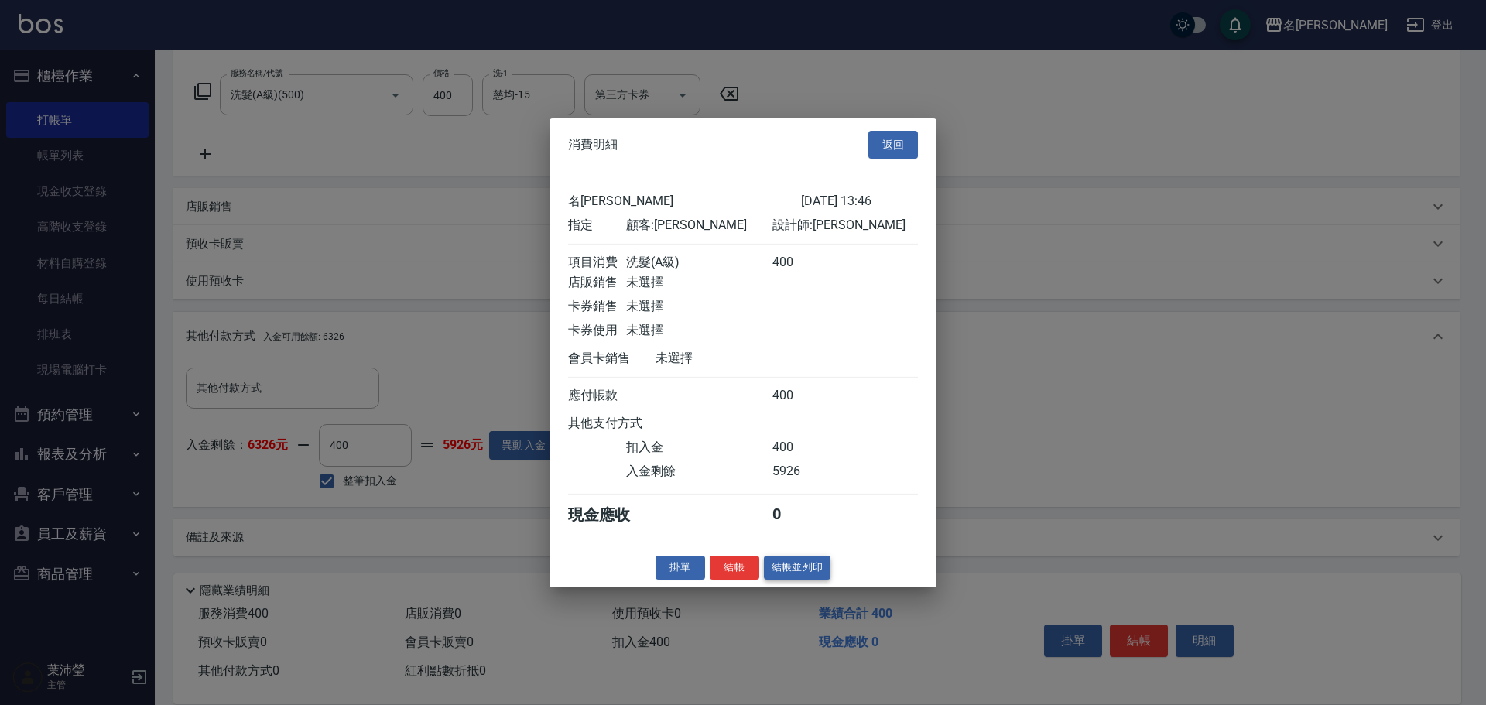
click at [782, 573] on button "結帳並列印" at bounding box center [797, 568] width 67 height 24
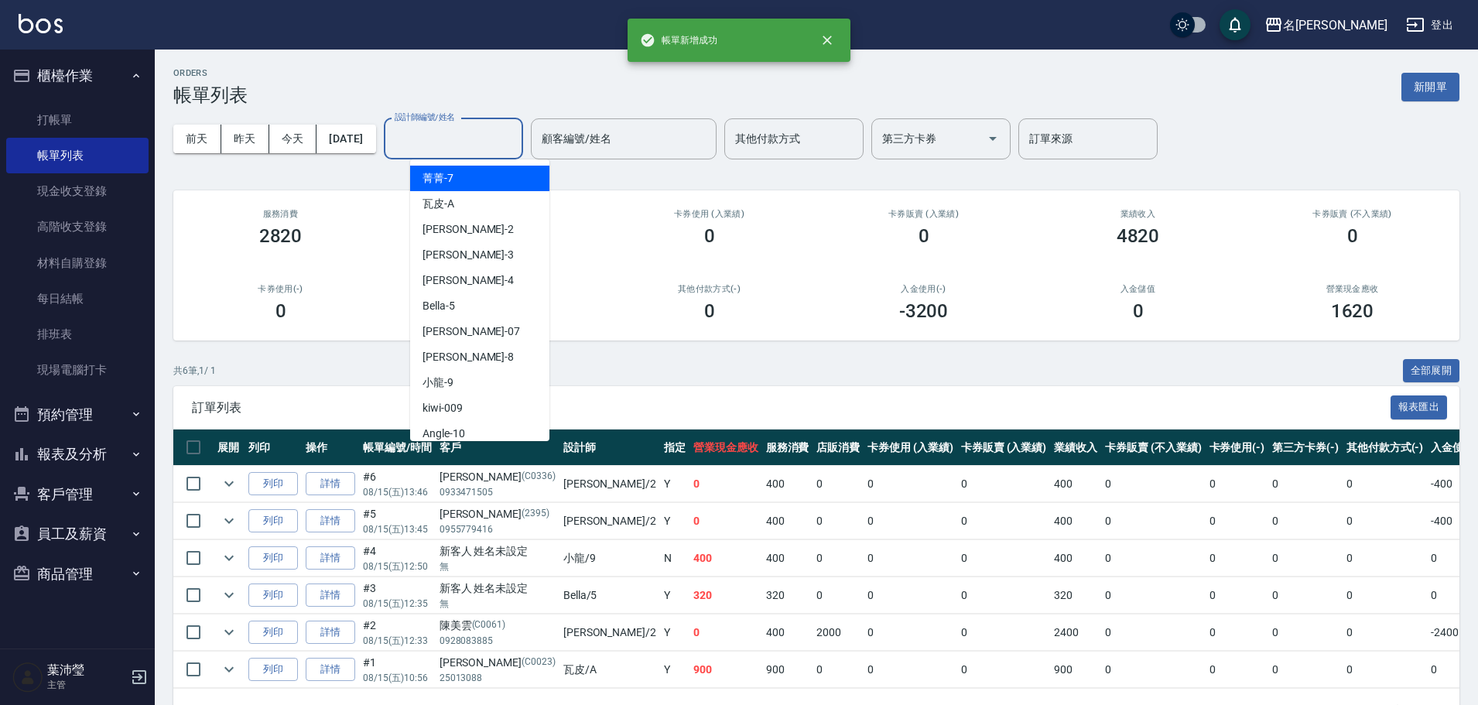
click at [492, 146] on input "設計師編號/姓名" at bounding box center [453, 138] width 125 height 27
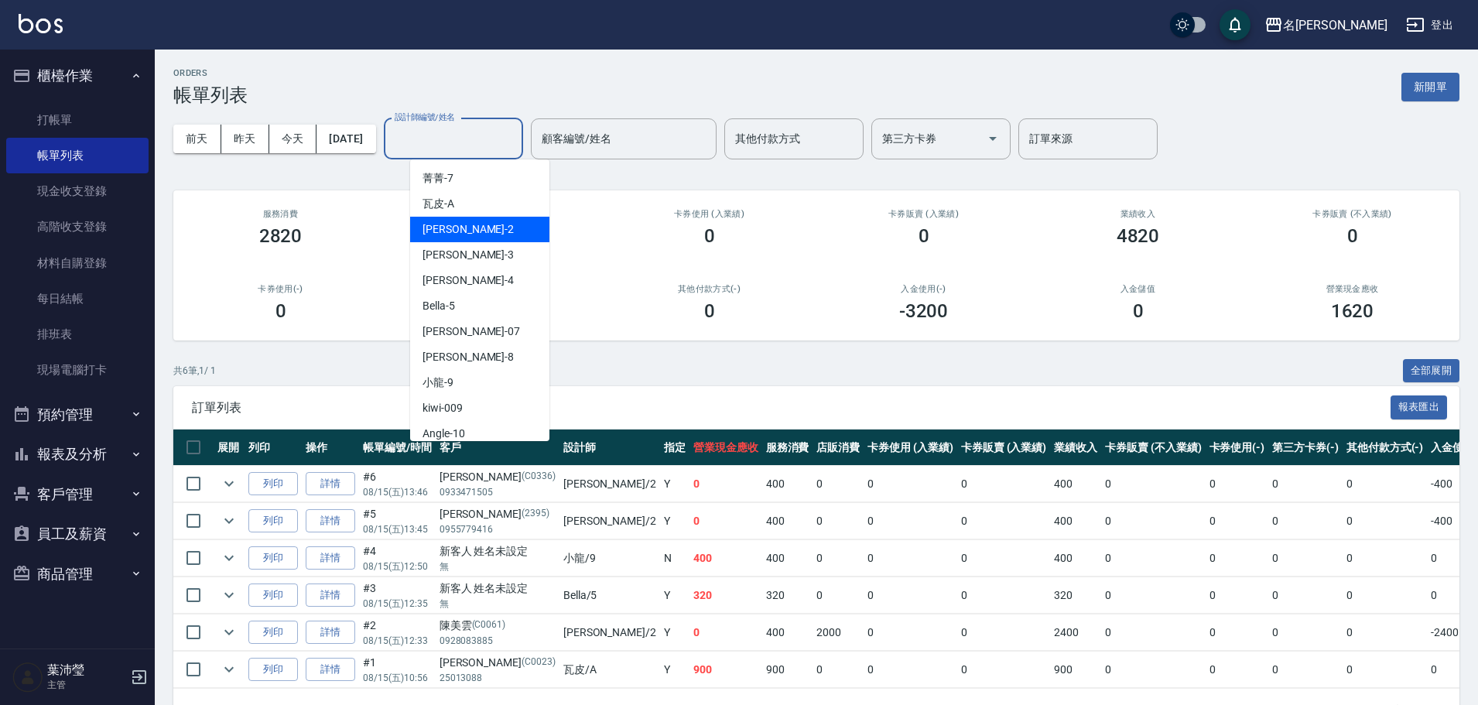
click at [488, 228] on div "敏卉 -2" at bounding box center [479, 230] width 139 height 26
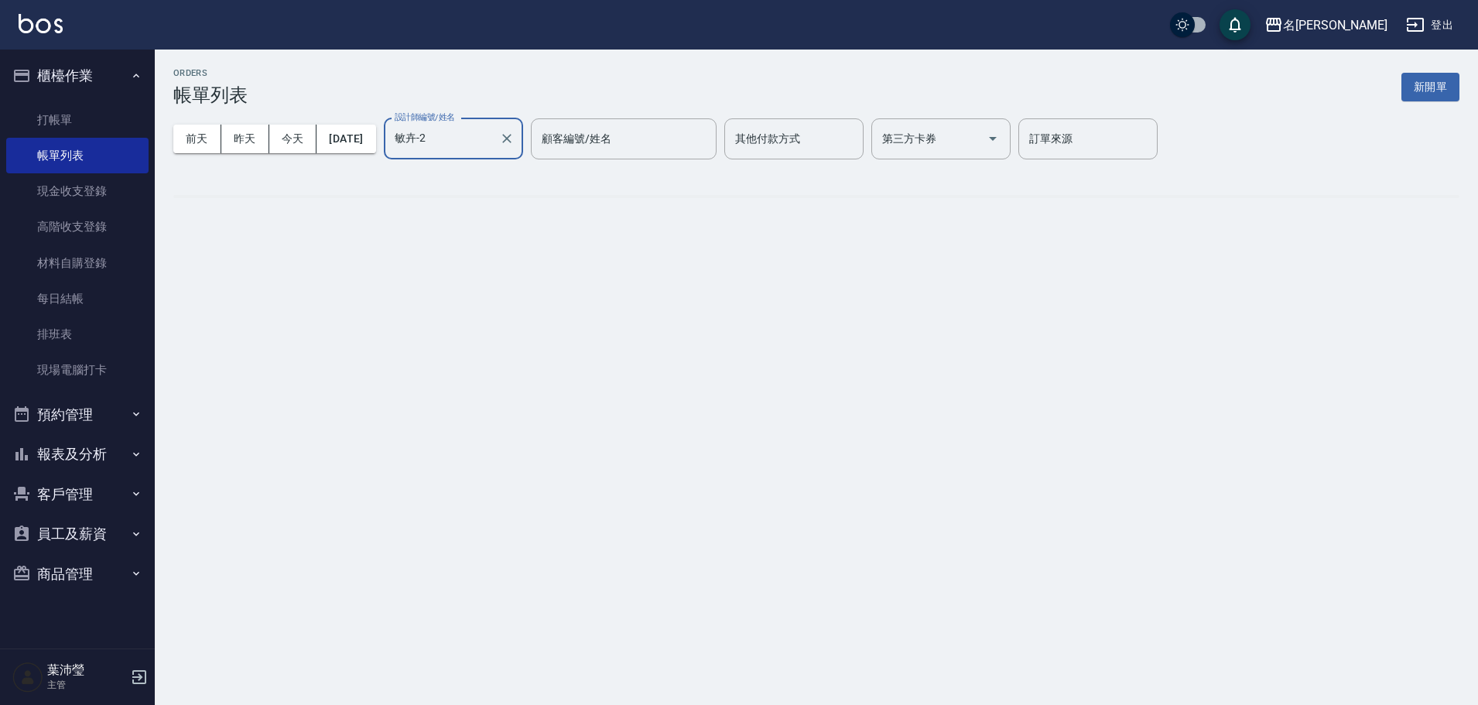
type input "敏卉-2"
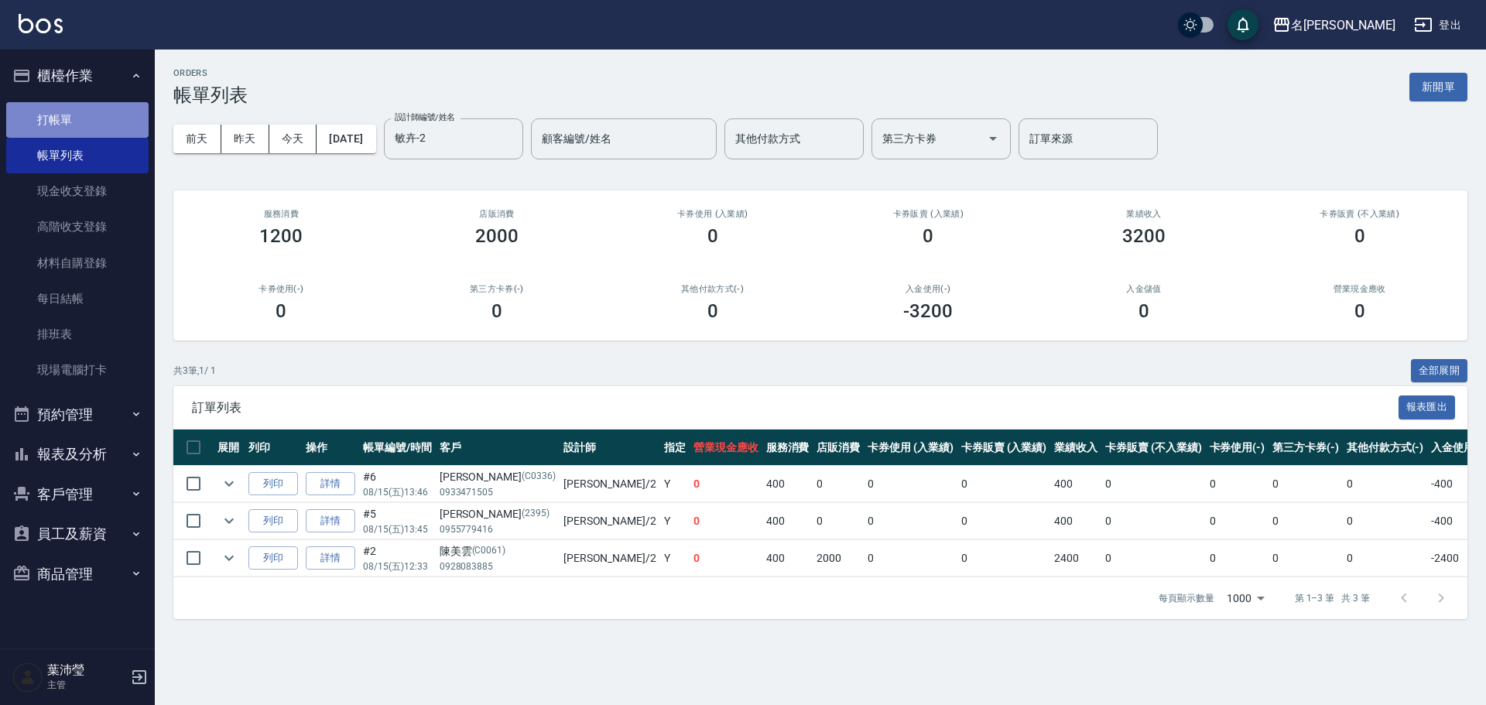
click at [98, 116] on link "打帳單" at bounding box center [77, 120] width 142 height 36
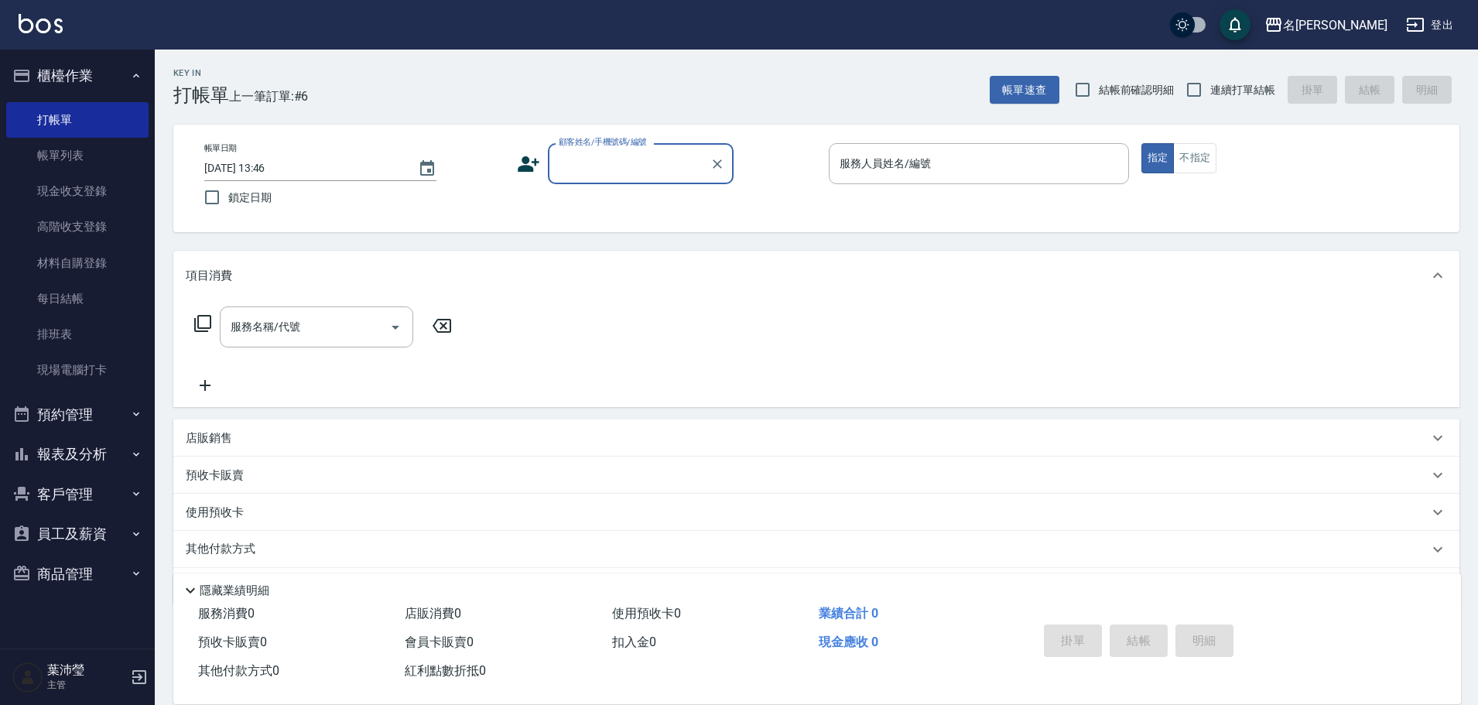
drag, startPoint x: 647, startPoint y: 164, endPoint x: 697, endPoint y: 154, distance: 51.3
click at [649, 164] on input "顧客姓名/手機號碼/編號" at bounding box center [629, 163] width 149 height 27
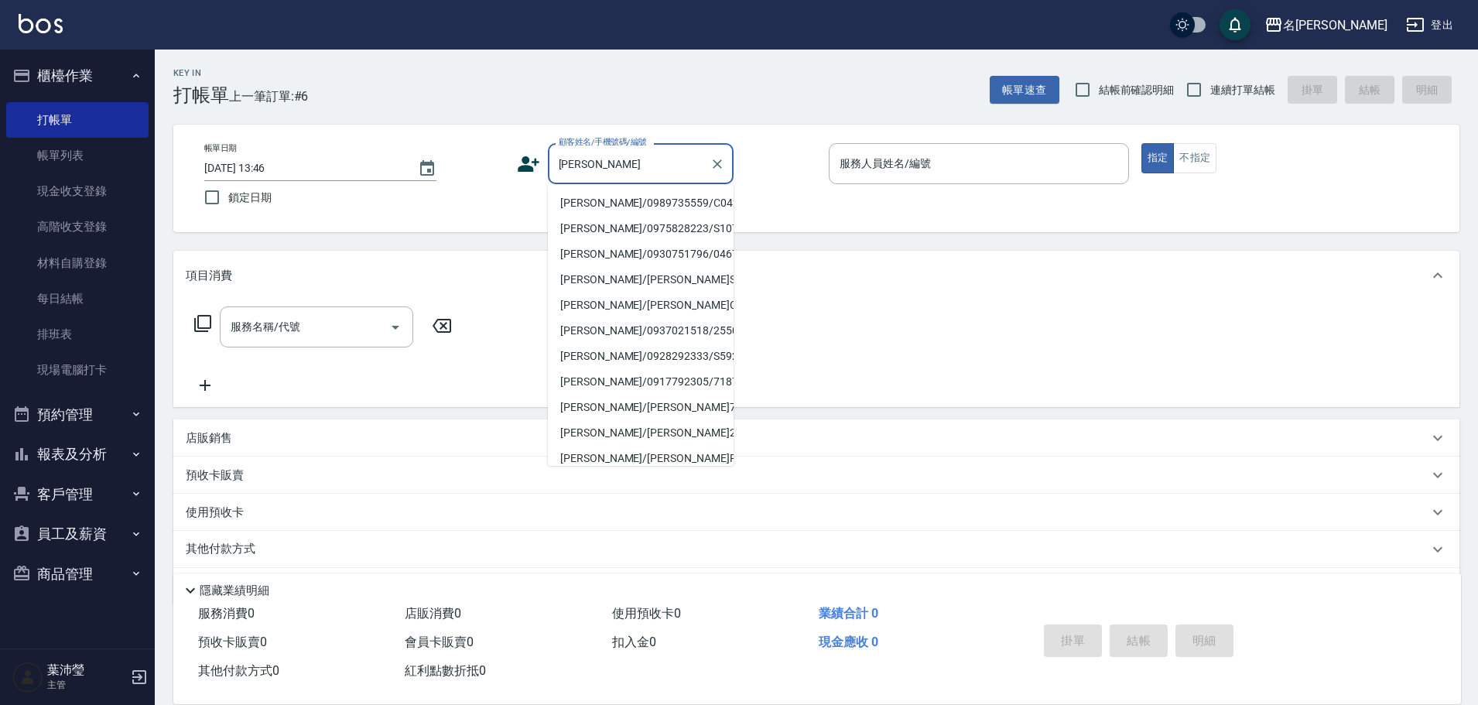
click at [628, 205] on li "[PERSON_NAME]/0989735559/C0421" at bounding box center [641, 203] width 186 height 26
type input "[PERSON_NAME]/0989735559/C0421"
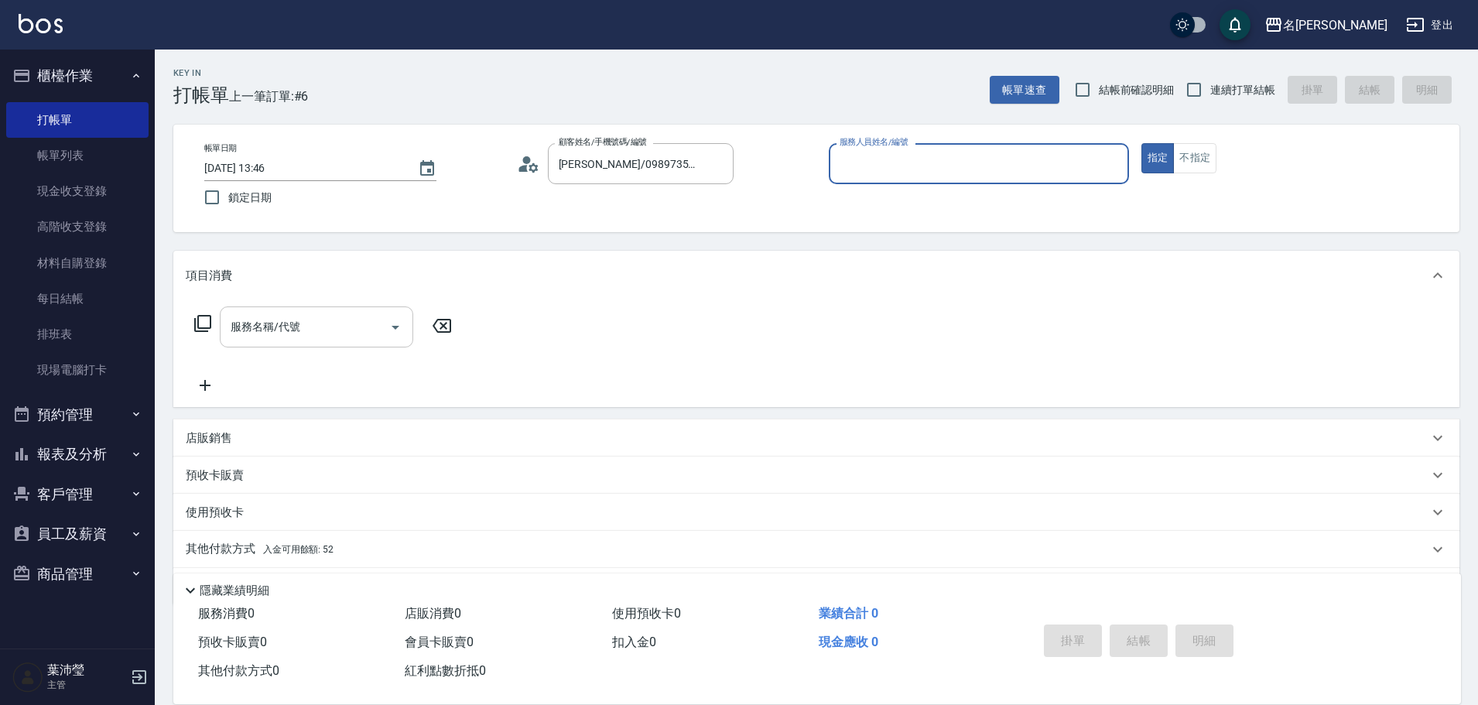
click at [359, 329] on input "服務名稱/代號" at bounding box center [305, 326] width 156 height 27
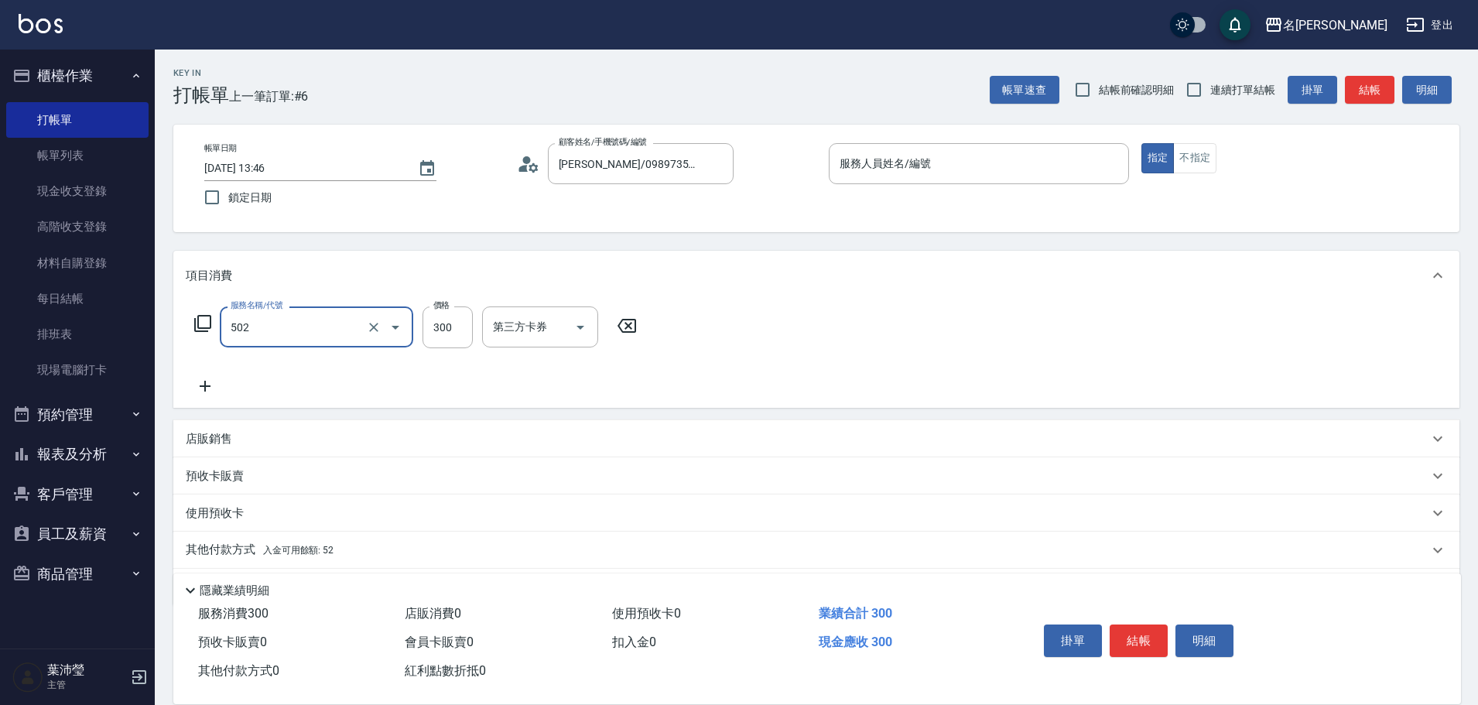
type input "洗髮(502)"
click at [1017, 146] on div "服務人員姓名/編號" at bounding box center [979, 163] width 300 height 41
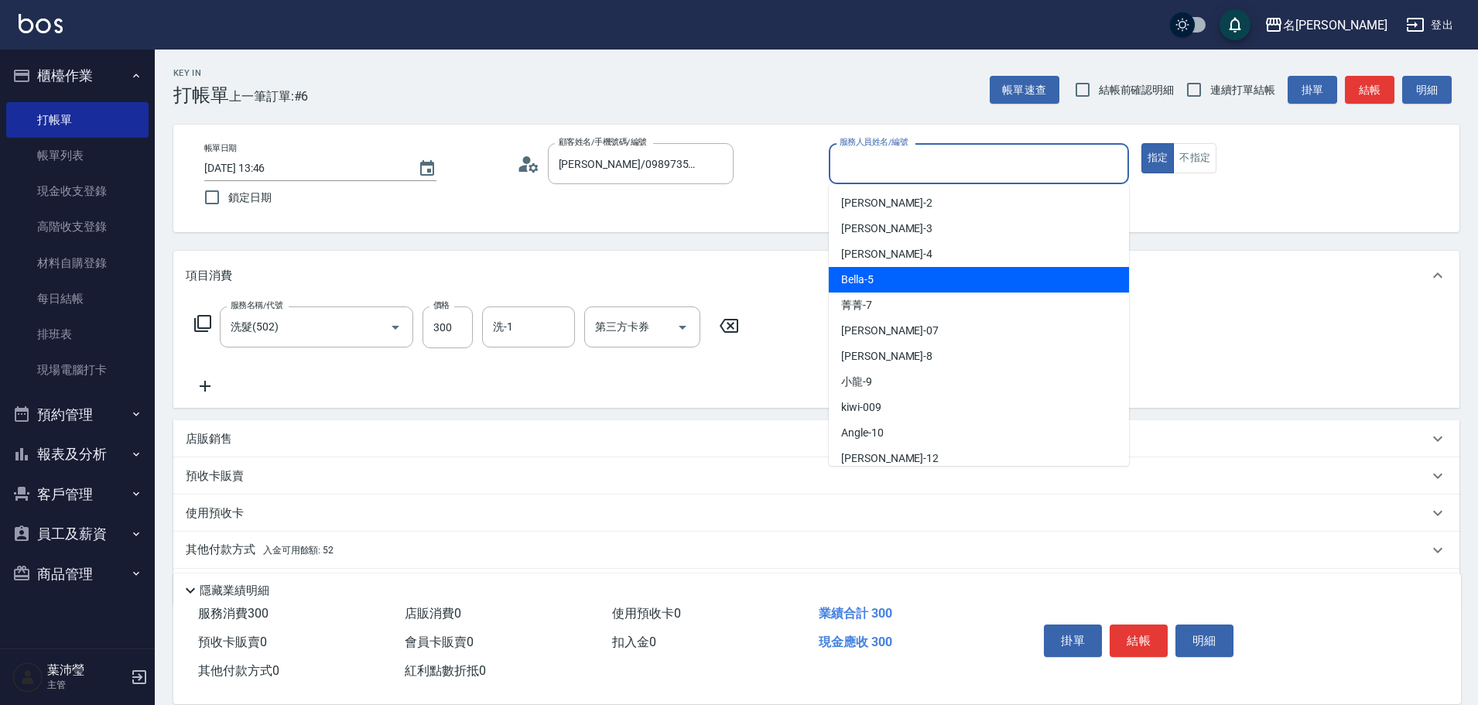
click at [1034, 283] on div "Bella -5" at bounding box center [979, 280] width 300 height 26
type input "Bella-5"
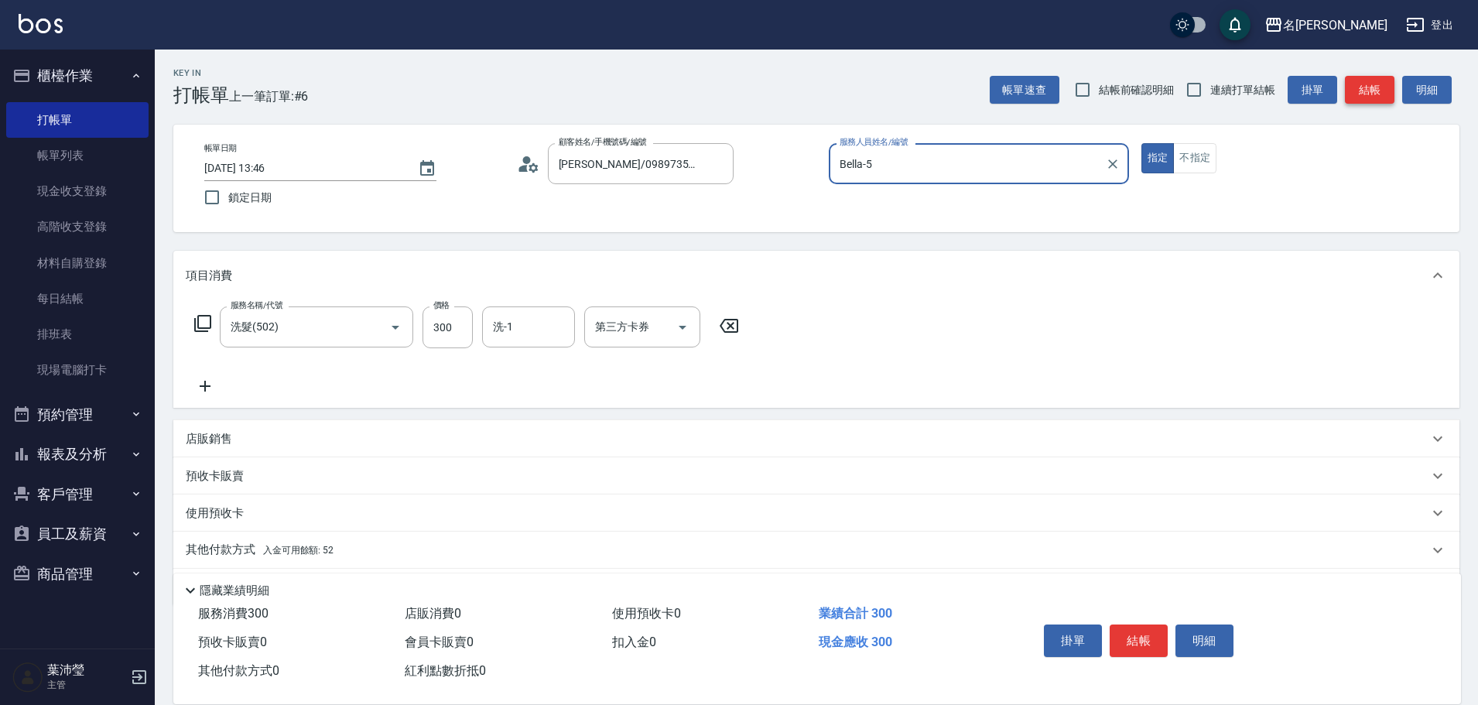
click at [1370, 83] on button "結帳" at bounding box center [1370, 90] width 50 height 29
